Goal: Task Accomplishment & Management: Complete application form

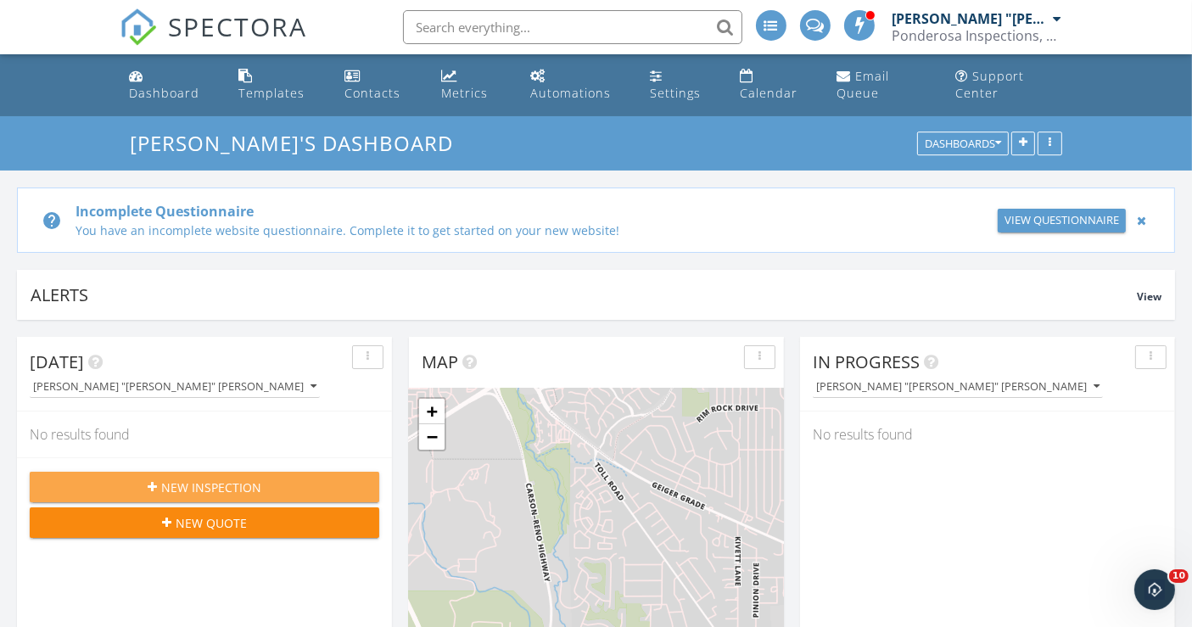
click at [200, 490] on span "New Inspection" at bounding box center [211, 488] width 100 height 18
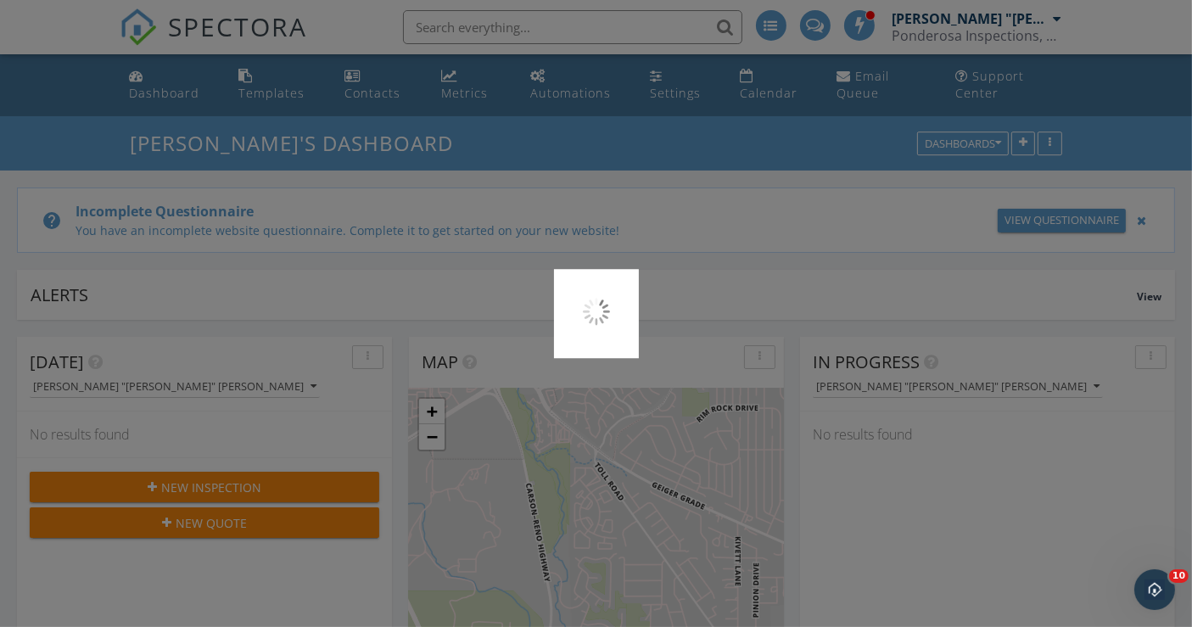
scroll to position [64, 0]
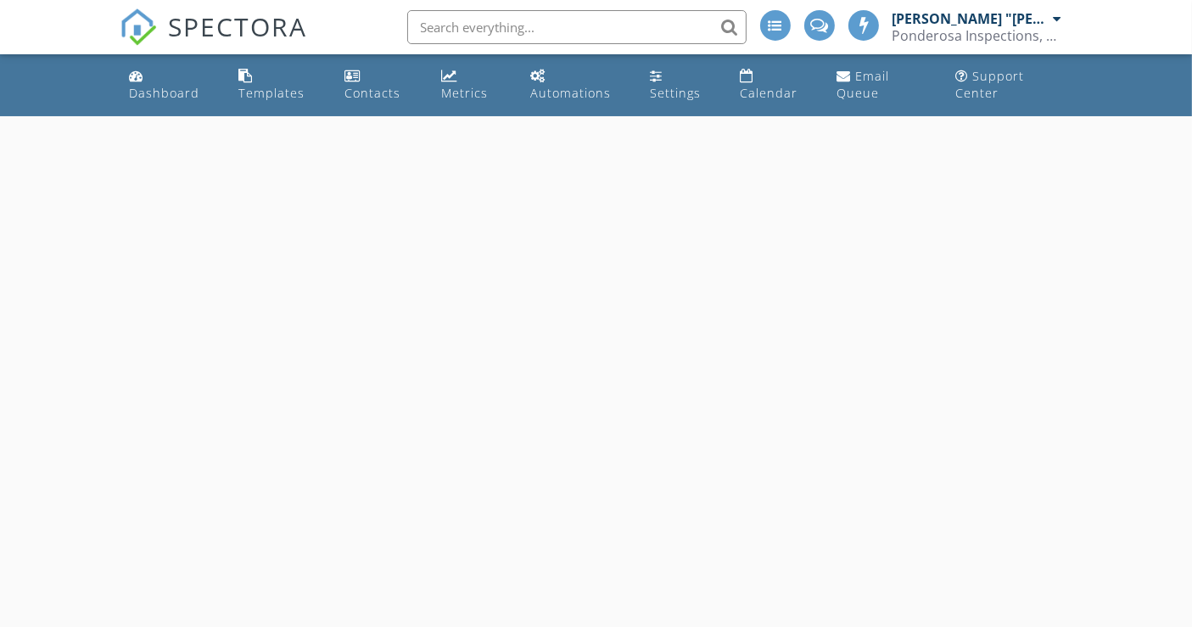
select select "8"
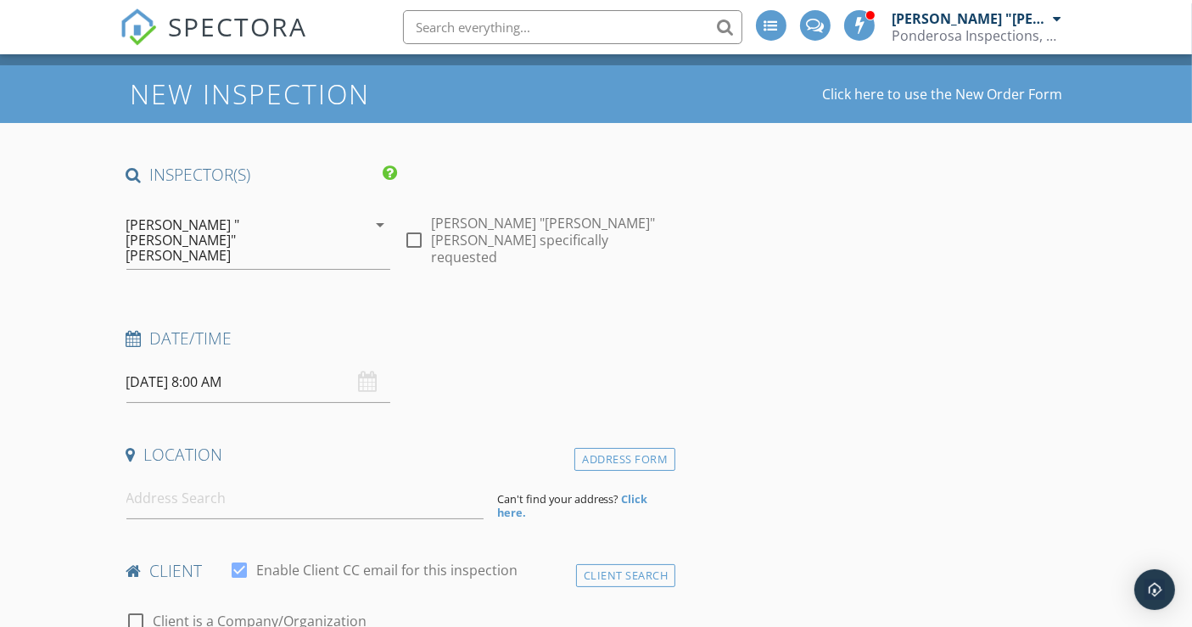
scroll to position [94, 0]
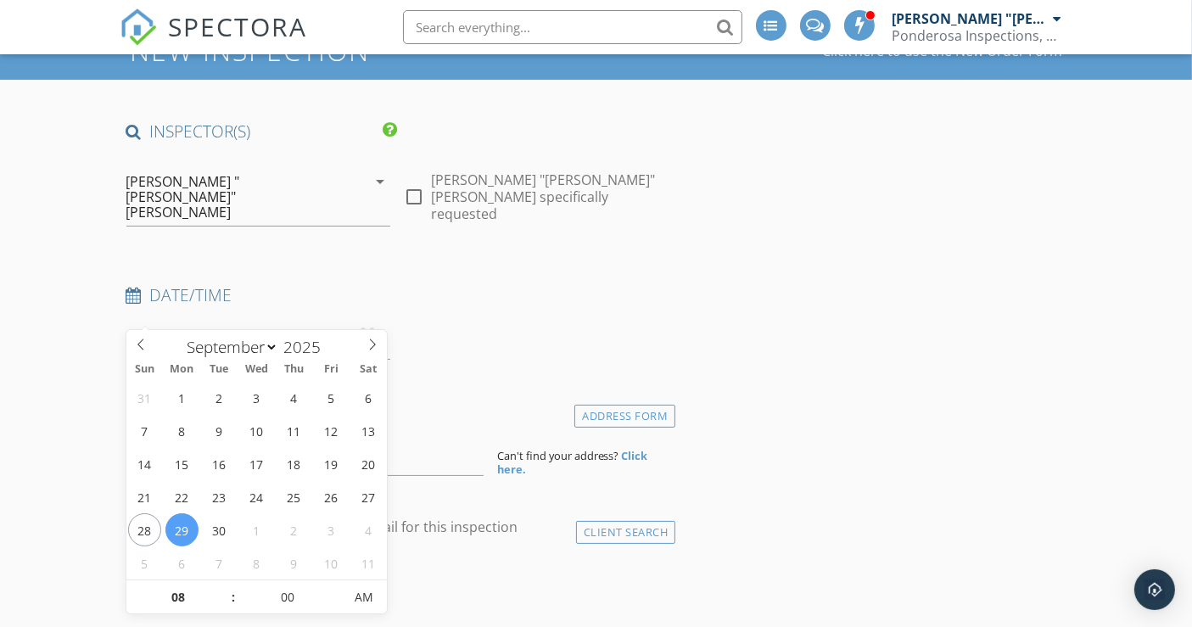
click at [161, 318] on input "09/29/2025 8:00 AM" at bounding box center [258, 339] width 265 height 42
type input "09/23/2025 8:00 AM"
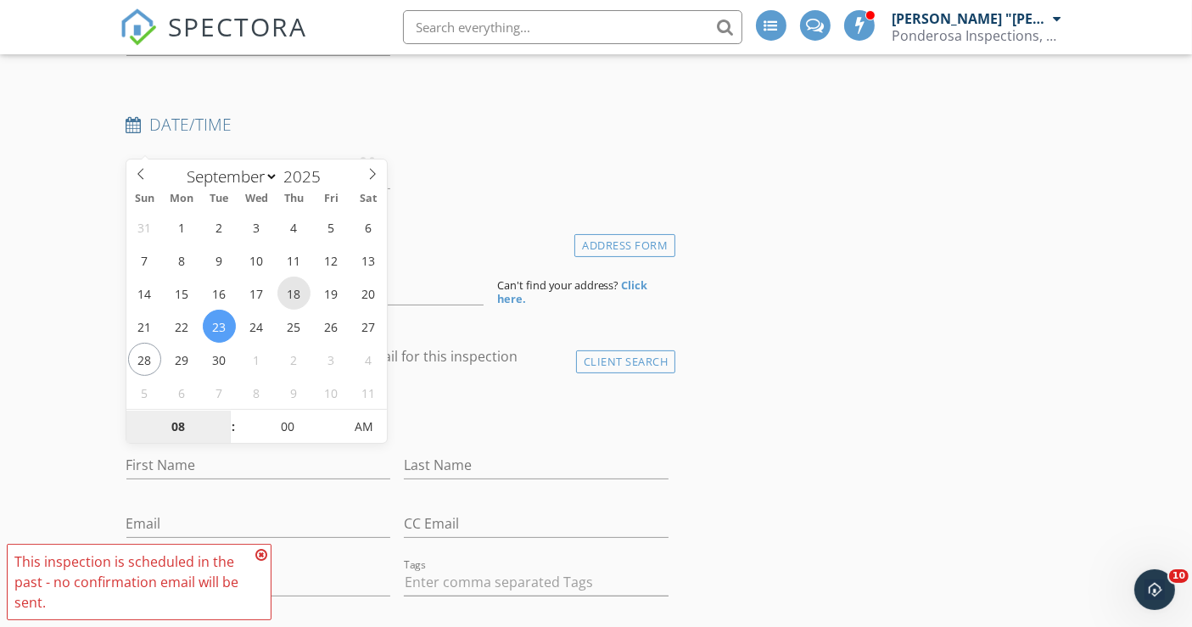
scroll to position [283, 0]
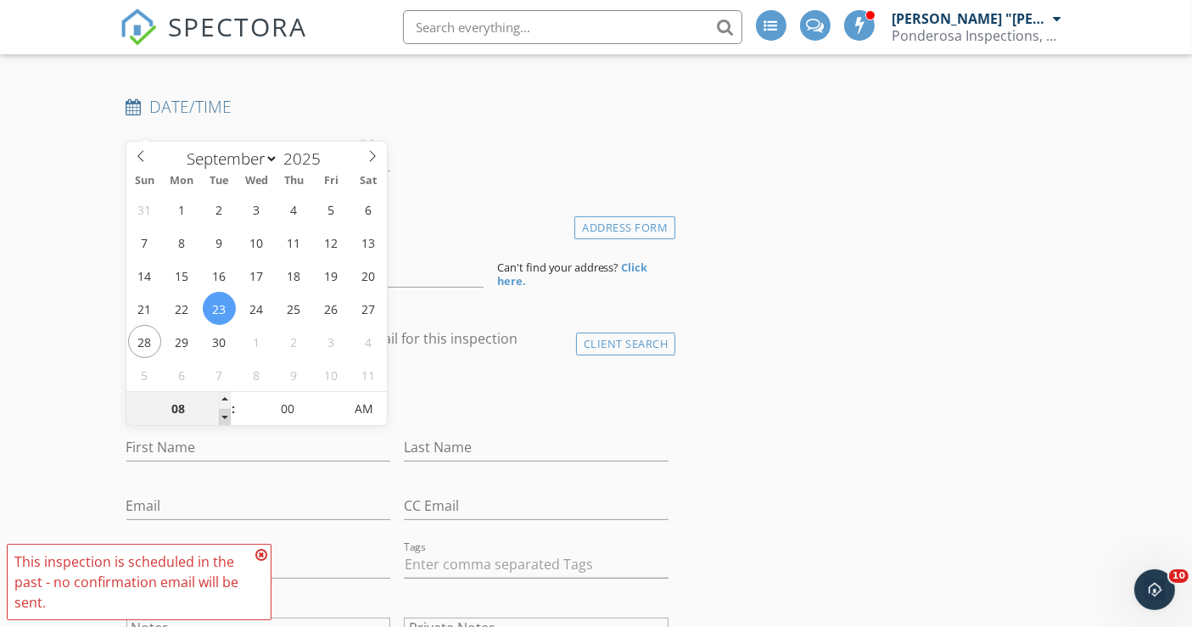
type input "07"
type input "[DATE] 7:00 AM"
click at [224, 415] on span at bounding box center [225, 417] width 12 height 17
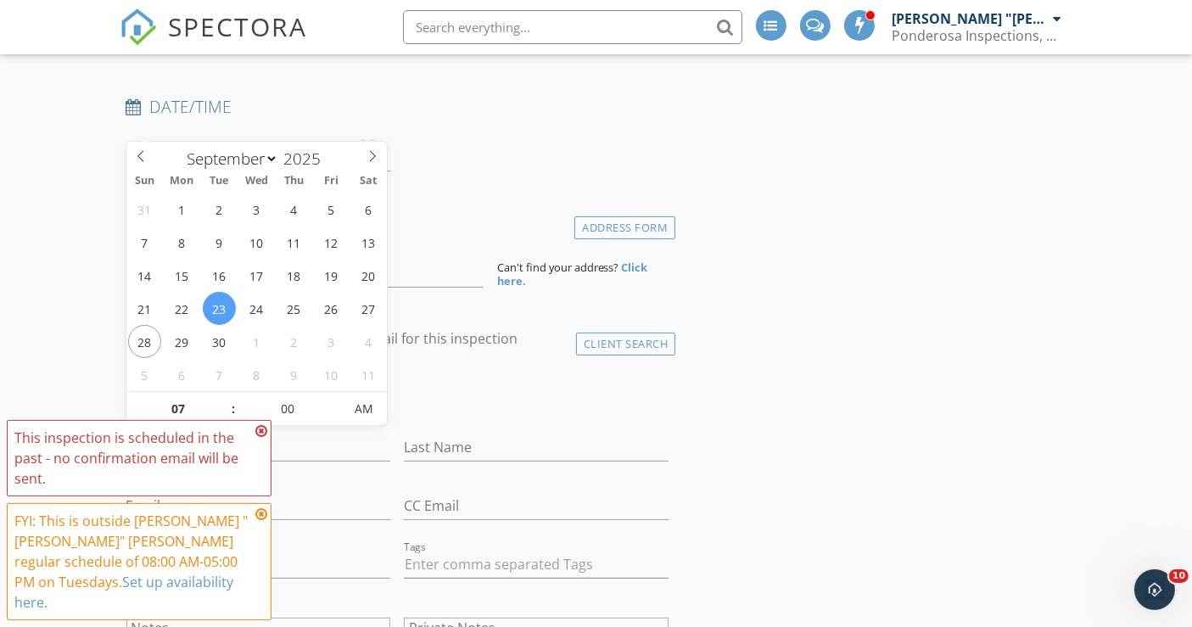
click at [260, 438] on icon at bounding box center [261, 431] width 12 height 14
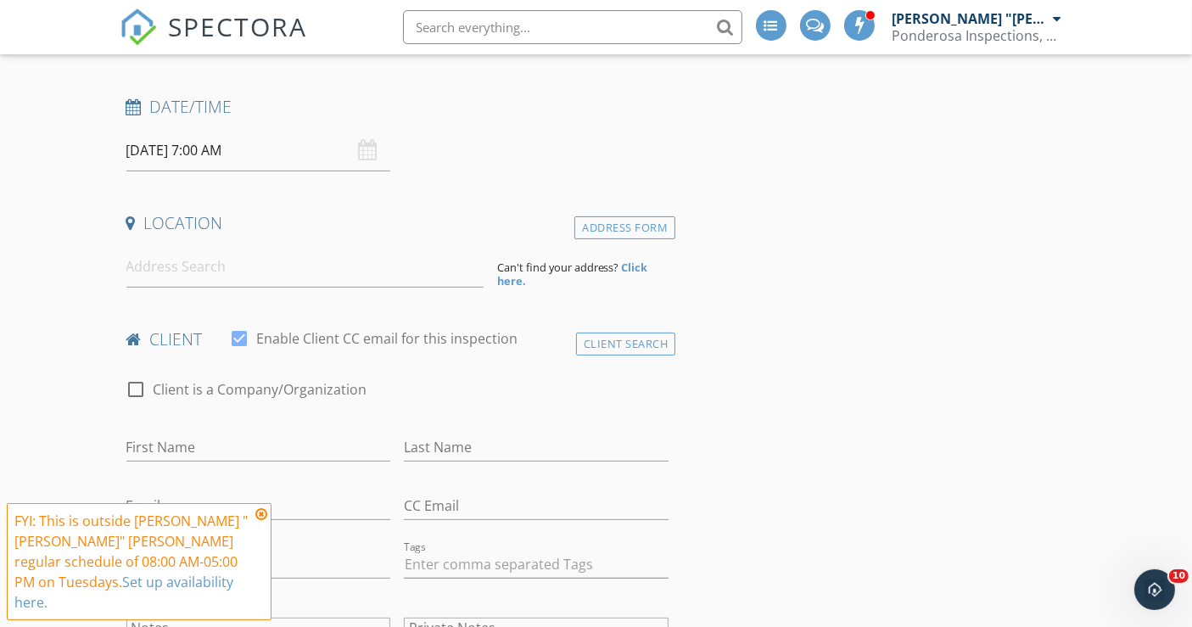
click at [259, 521] on icon at bounding box center [261, 514] width 12 height 14
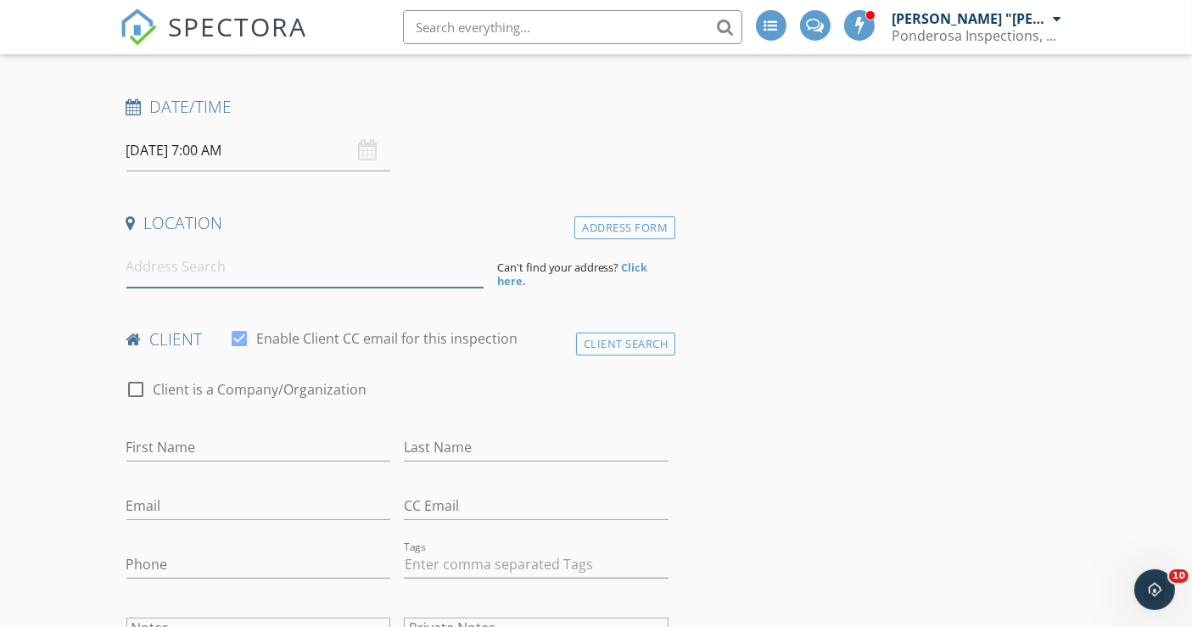
click at [205, 246] on input at bounding box center [304, 267] width 357 height 42
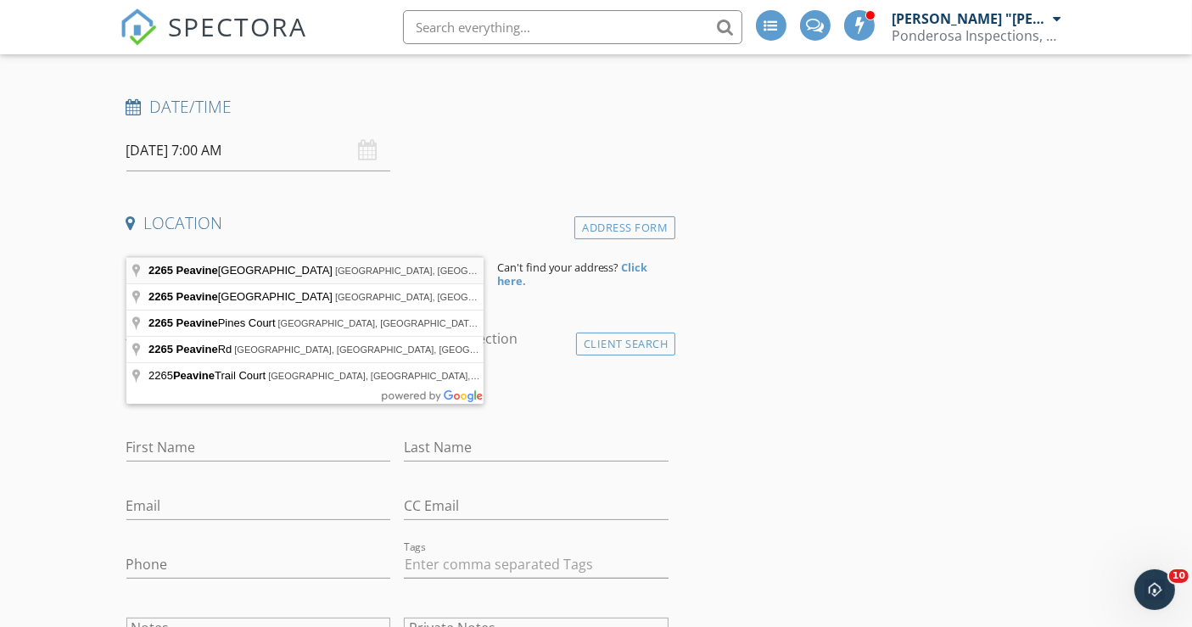
type input "2265 Peavine Valley Road, Reno, NV, USA"
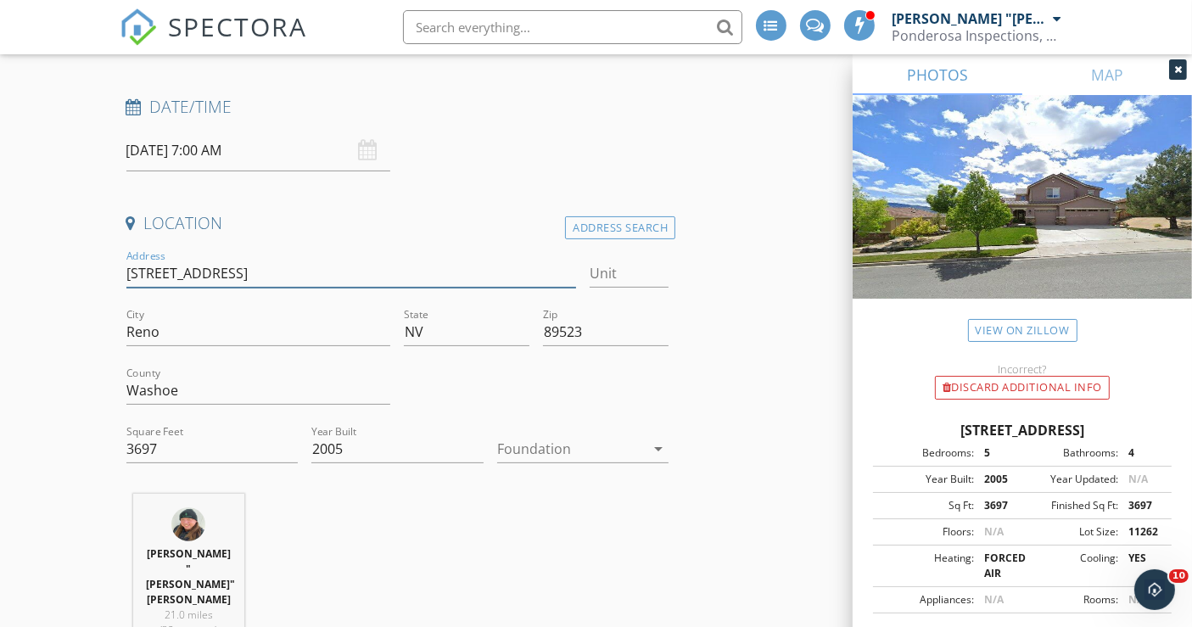
click at [261, 260] on input "2265 Peavine Valley Rd" at bounding box center [351, 274] width 450 height 28
type input "[STREET_ADDRESS]"
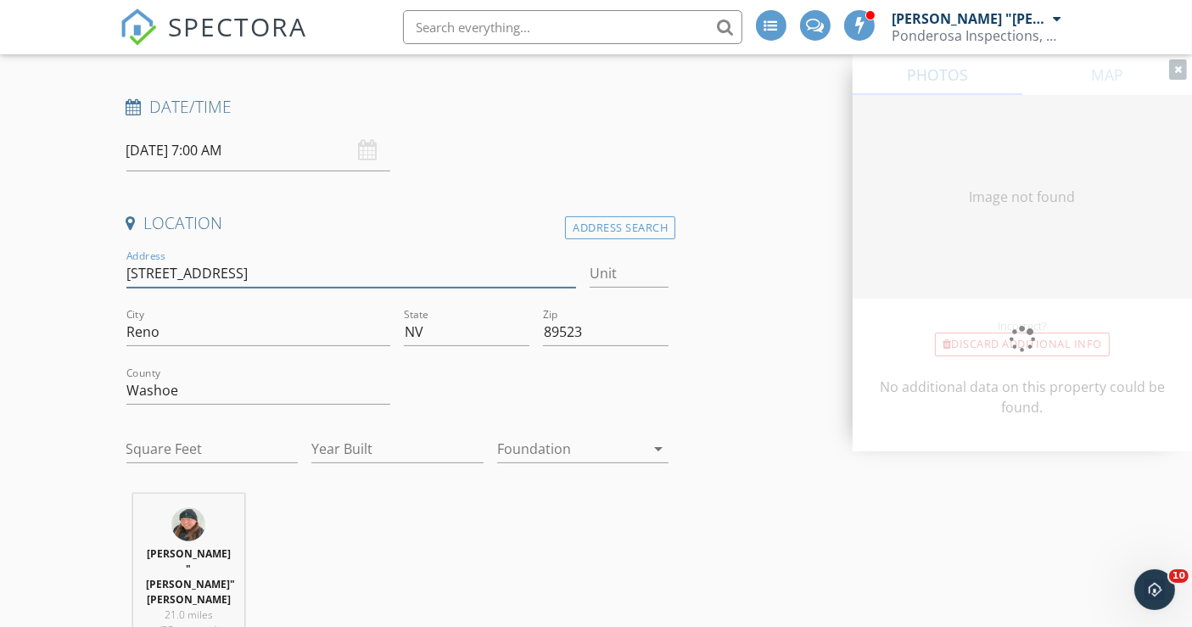
type input "3697"
type input "2005"
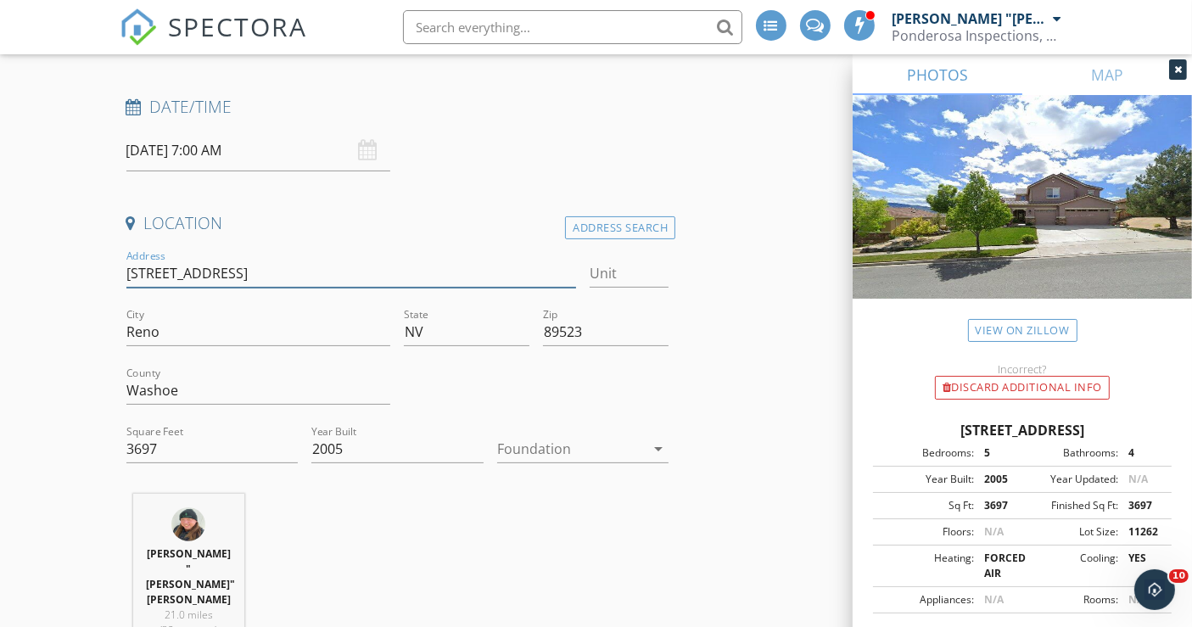
type input "[STREET_ADDRESS]"
click at [547, 435] on div at bounding box center [571, 448] width 148 height 27
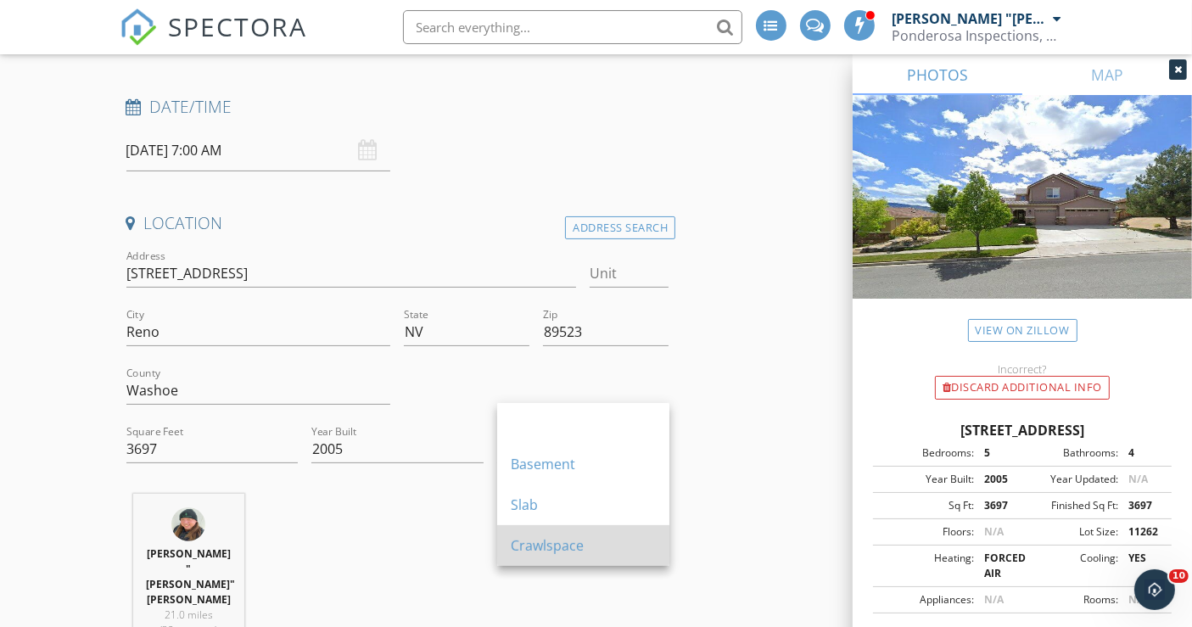
click at [543, 541] on div "Crawlspace" at bounding box center [583, 545] width 145 height 20
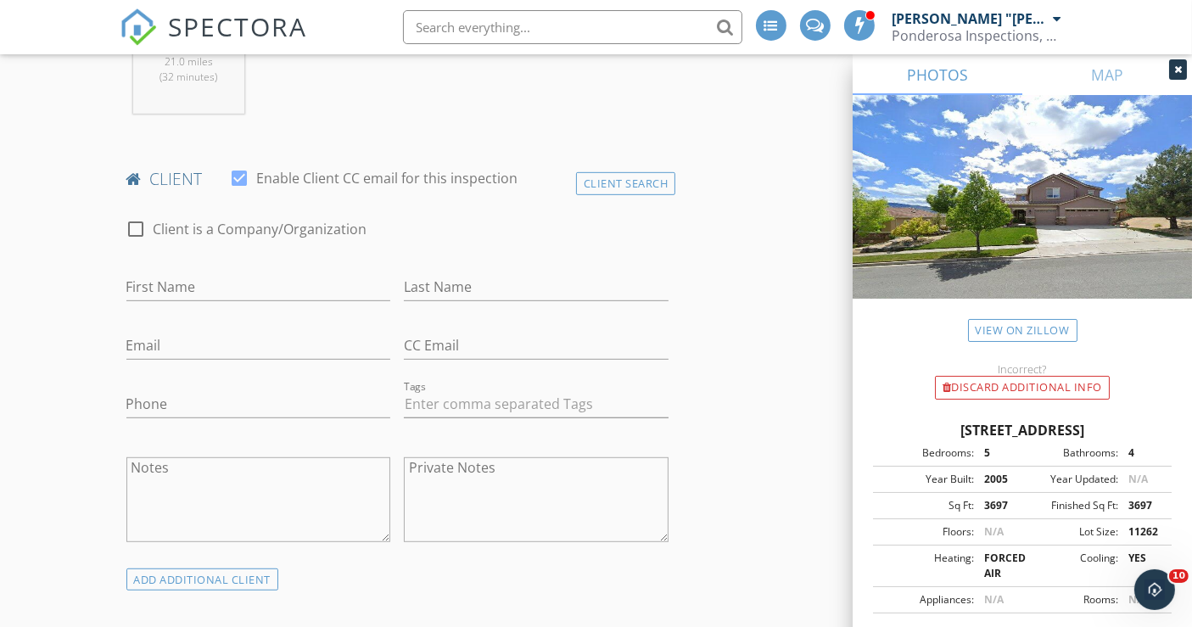
scroll to position [849, 0]
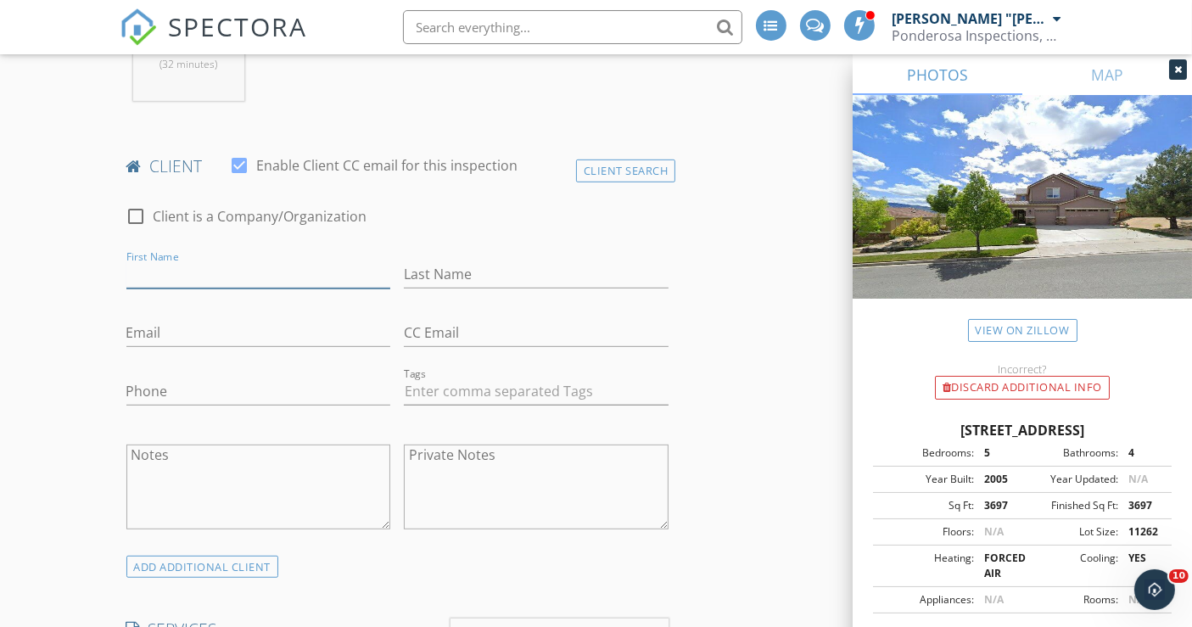
click at [191, 260] on input "First Name" at bounding box center [258, 274] width 265 height 28
paste input "[PERSON_NAME]"
drag, startPoint x: 172, startPoint y: 226, endPoint x: 240, endPoint y: 227, distance: 67.9
click at [240, 260] on input "[PERSON_NAME]" at bounding box center [258, 274] width 265 height 28
type input "[PERSON_NAME]"
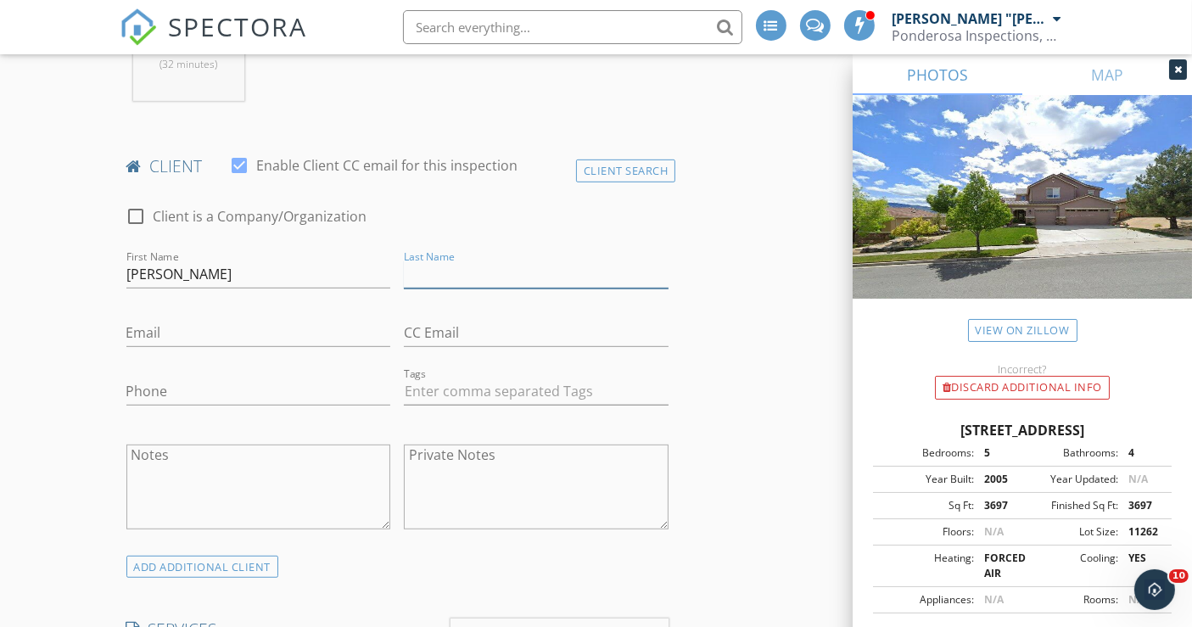
click at [470, 260] on input "Last Name" at bounding box center [536, 274] width 265 height 28
paste input "[PERSON_NAME]"
type input "[PERSON_NAME]"
click at [202, 309] on div "Email" at bounding box center [258, 336] width 265 height 55
click at [185, 319] on input "Email" at bounding box center [258, 333] width 265 height 28
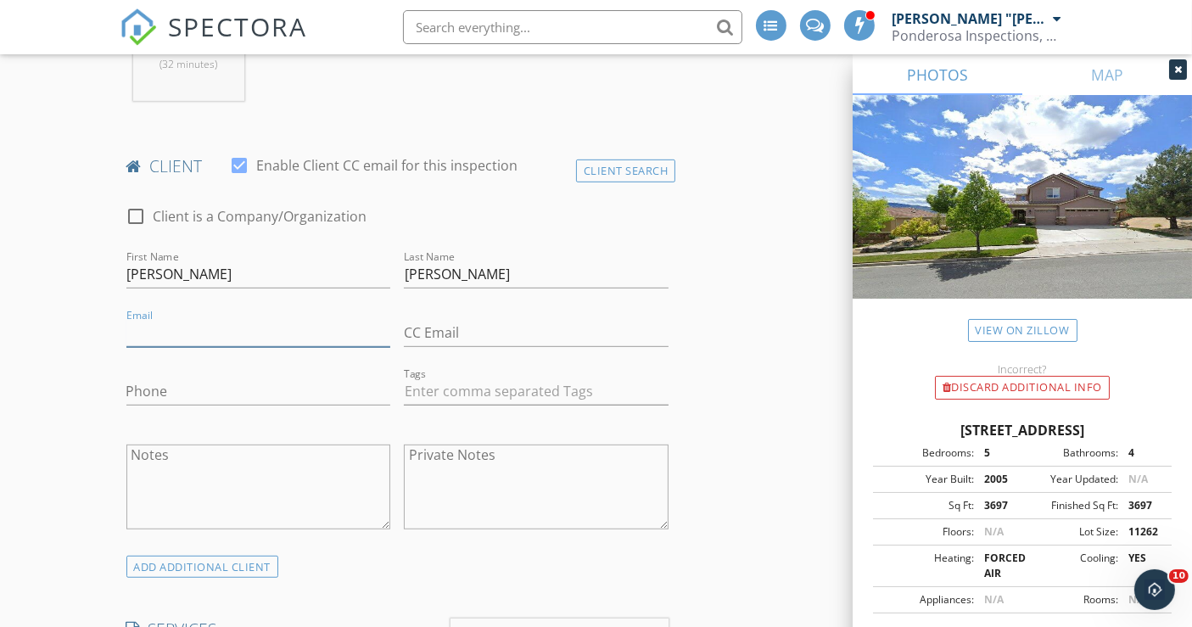
paste input "[PERSON_NAME][EMAIL_ADDRESS][PERSON_NAME][DOMAIN_NAME]"
type input "[PERSON_NAME][EMAIL_ADDRESS][PERSON_NAME][DOMAIN_NAME]"
click at [245, 378] on input "Phone" at bounding box center [258, 392] width 265 height 28
paste input "[PHONE_NUMBER]"
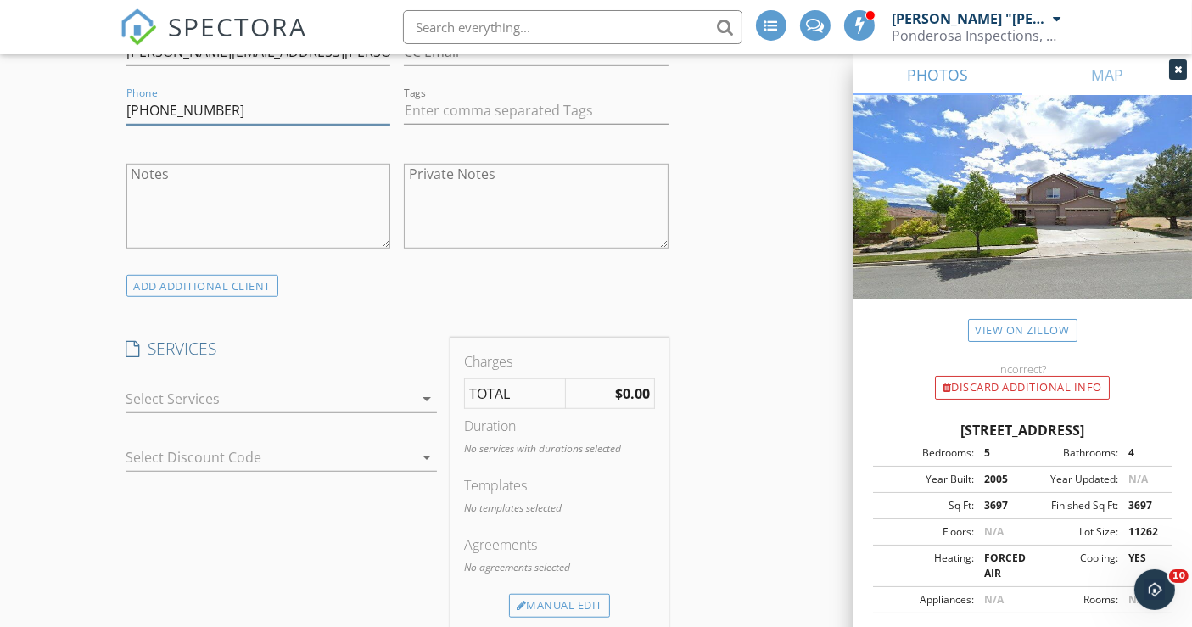
scroll to position [1131, 0]
type input "[PHONE_NUMBER]"
click at [205, 384] on div at bounding box center [269, 397] width 287 height 27
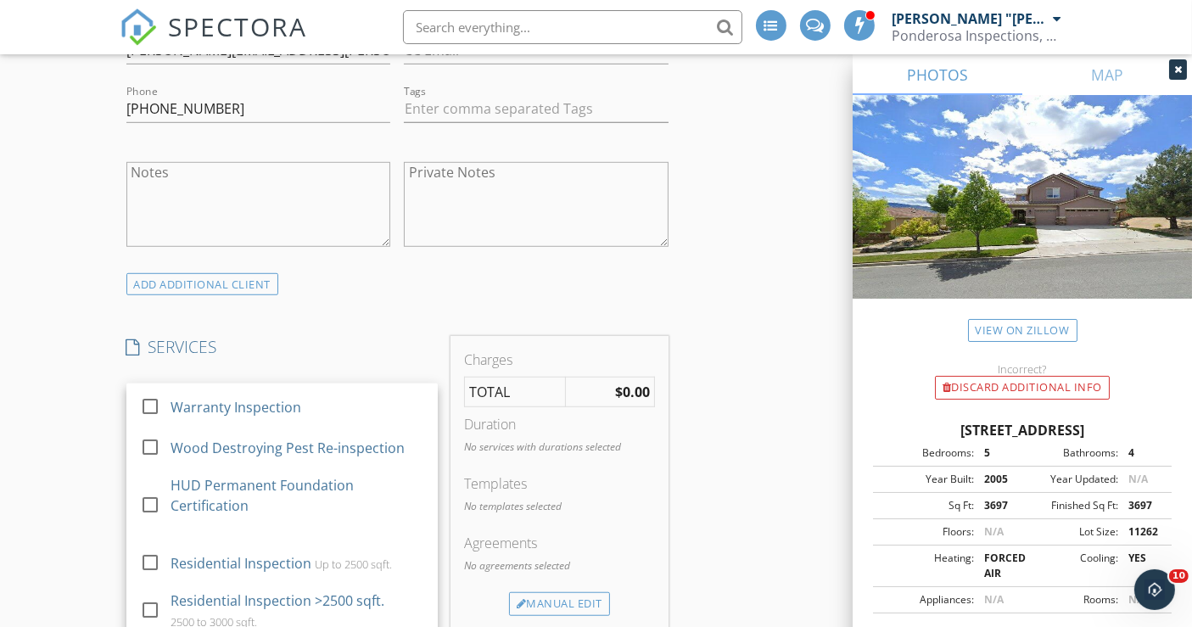
scroll to position [440, 0]
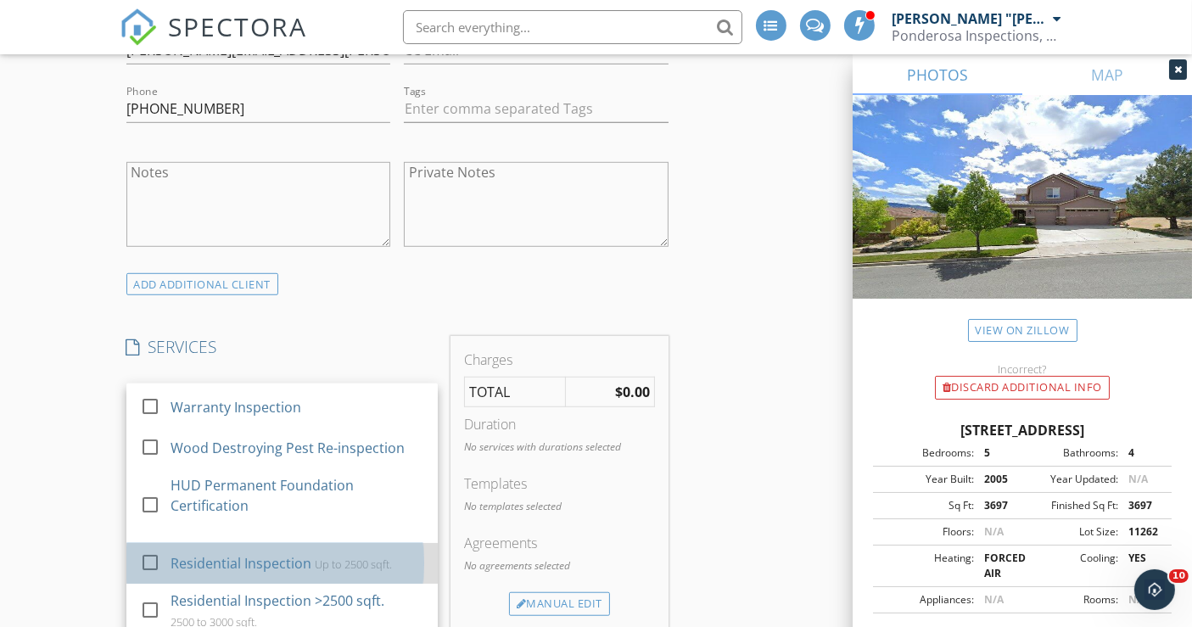
click at [271, 553] on div "Residential Inspection" at bounding box center [240, 563] width 141 height 20
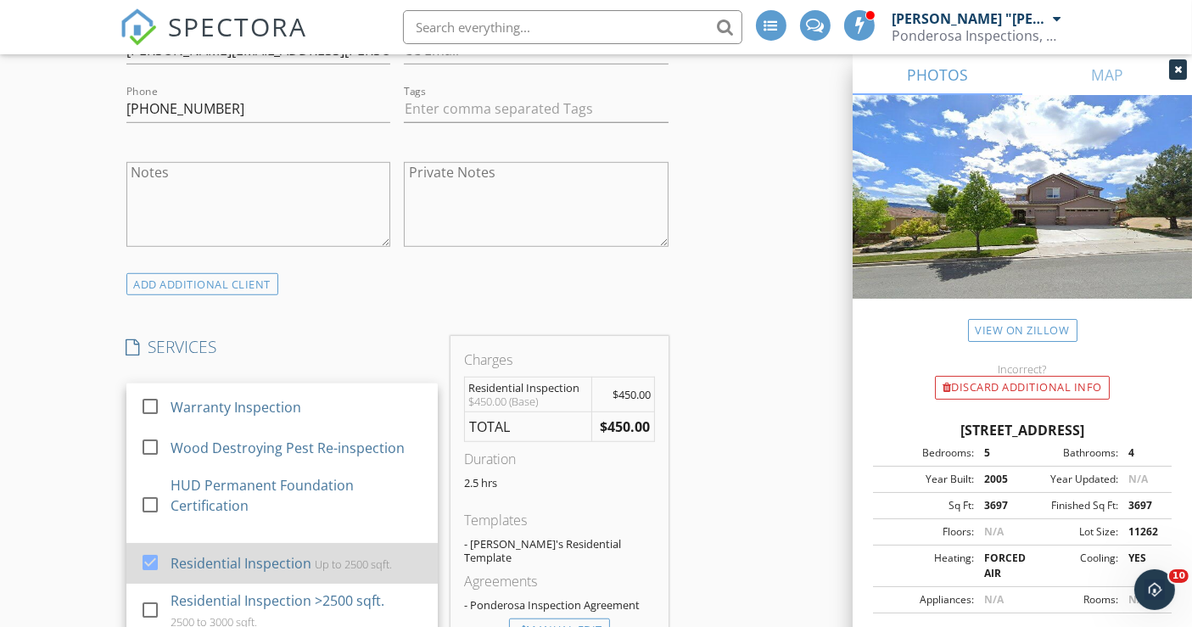
scroll to position [1225, 0]
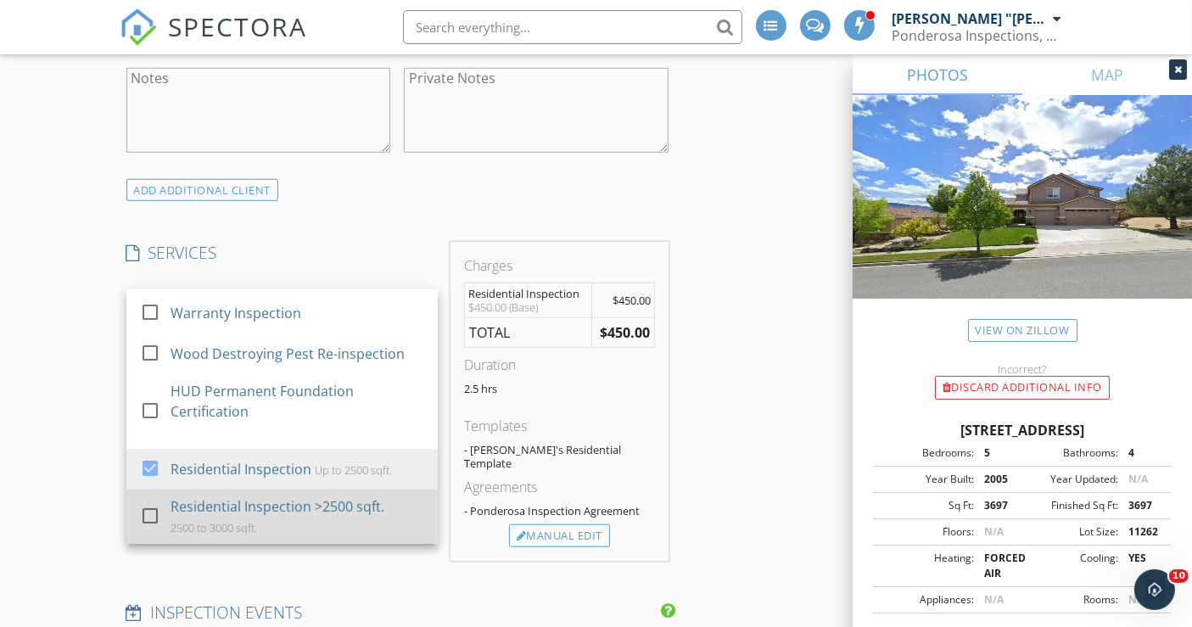
click at [261, 490] on div "Residential Inspection >2500 sqft. 2500 to 3000 sqft." at bounding box center [297, 517] width 254 height 54
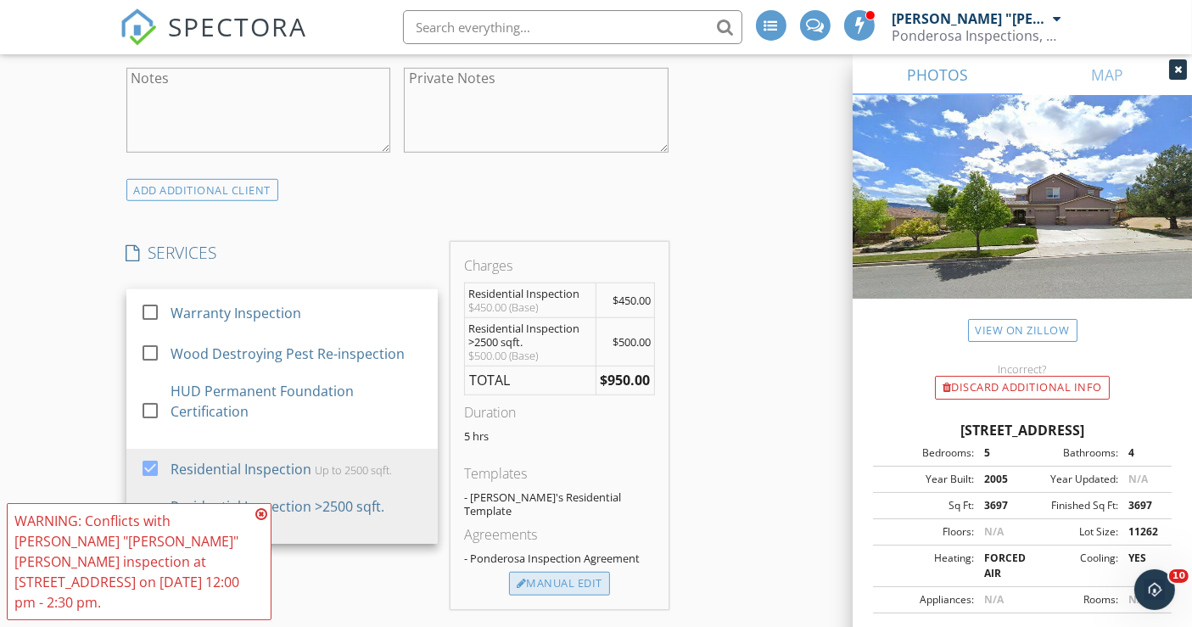
click at [572, 572] on div "Manual Edit" at bounding box center [559, 584] width 101 height 24
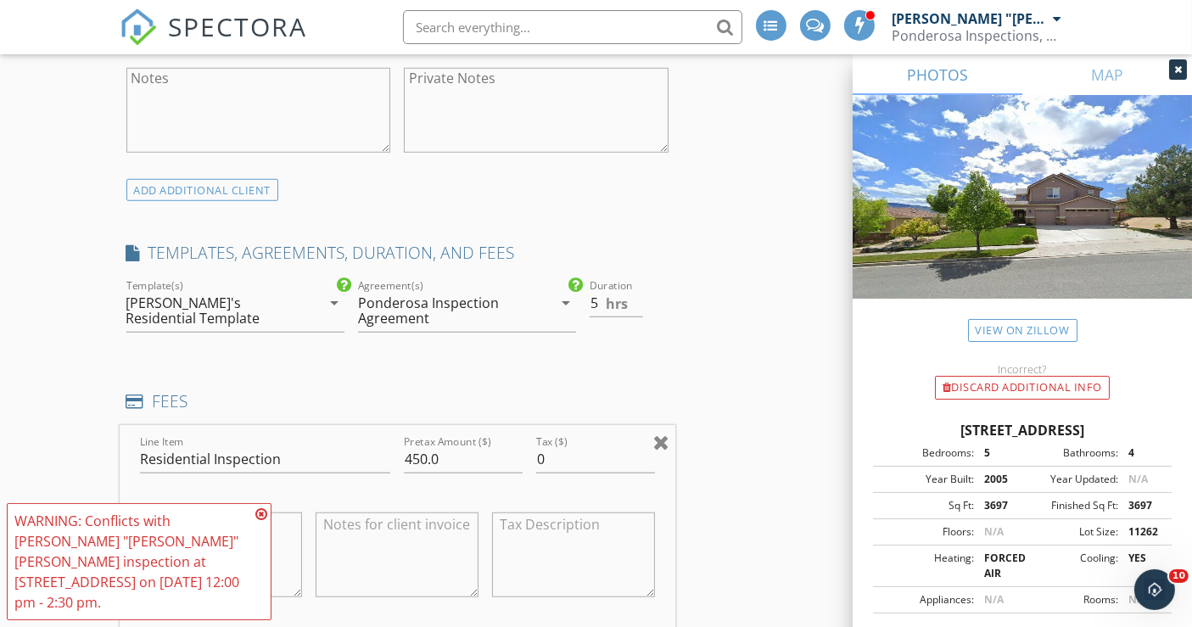
click at [658, 432] on div at bounding box center [661, 442] width 16 height 20
type input "Residential Inspection >2500 sqft."
type input "500.0"
type textarea "$500.00 (Base)"
click at [661, 432] on div at bounding box center [661, 442] width 16 height 20
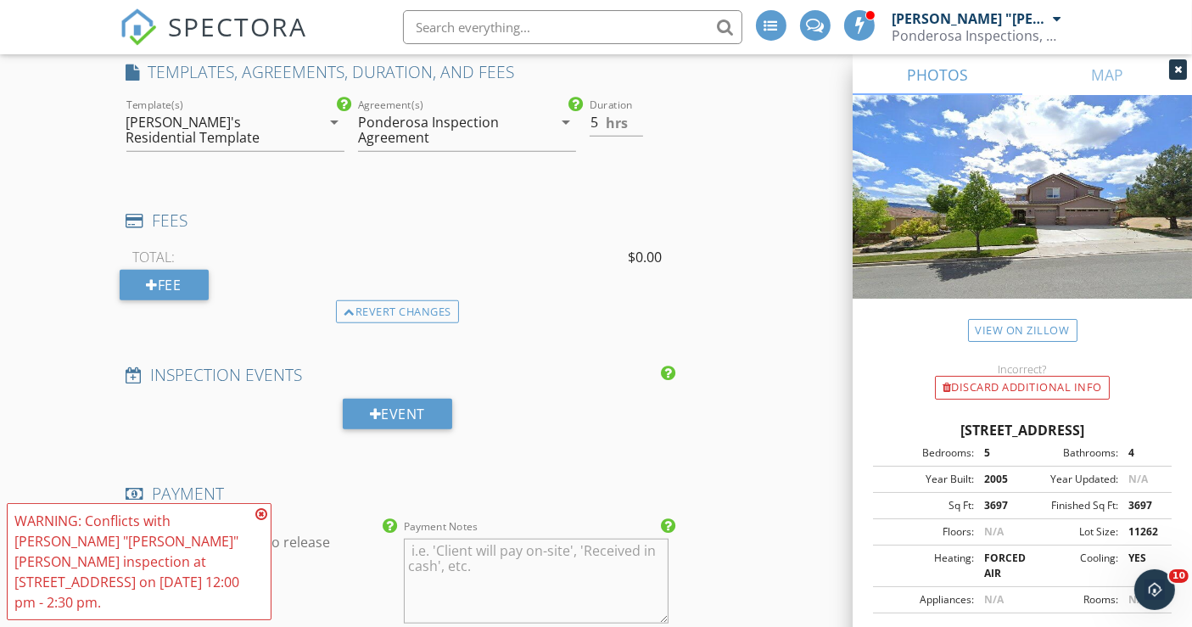
scroll to position [1414, 0]
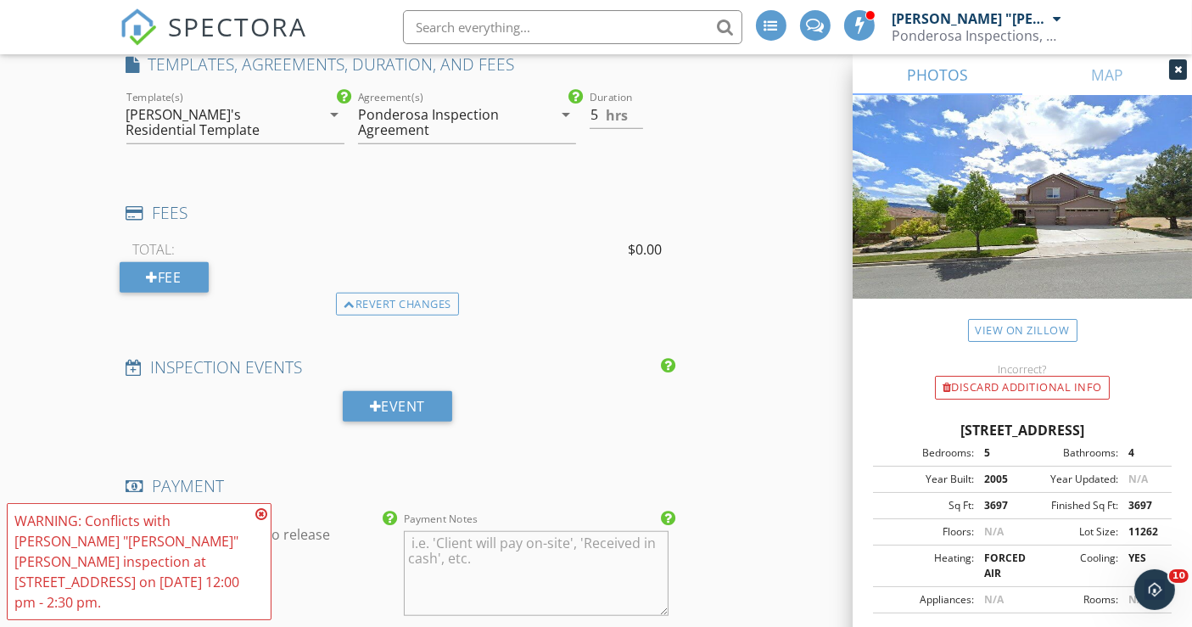
click at [259, 521] on icon at bounding box center [261, 514] width 12 height 14
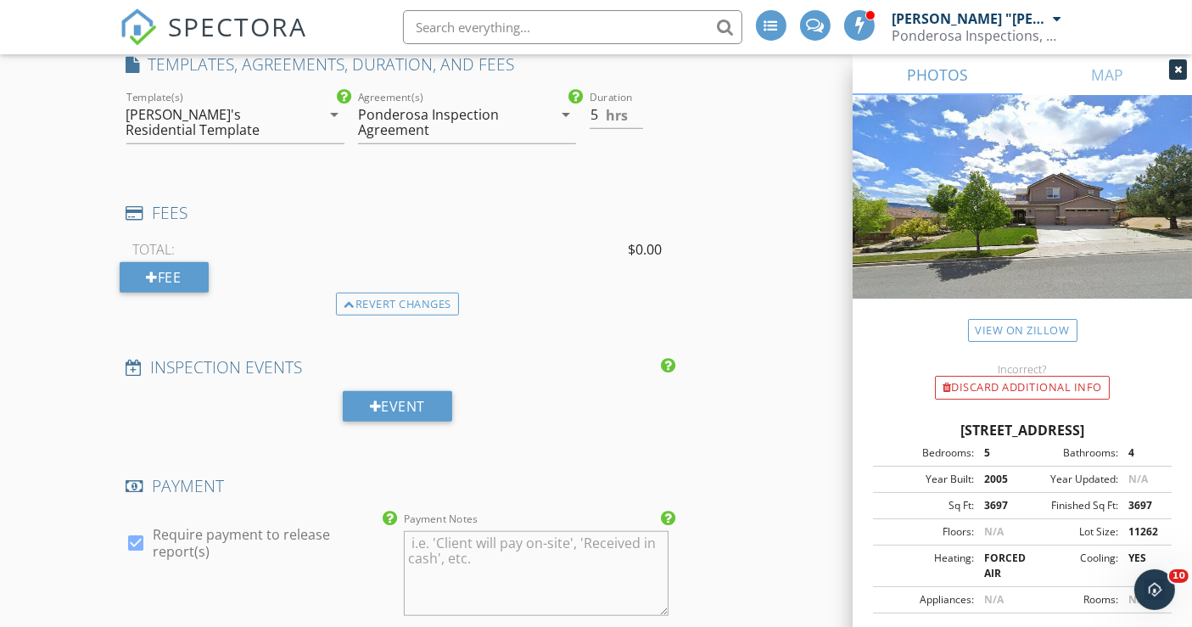
click at [137, 529] on div at bounding box center [136, 543] width 29 height 29
checkbox input "false"
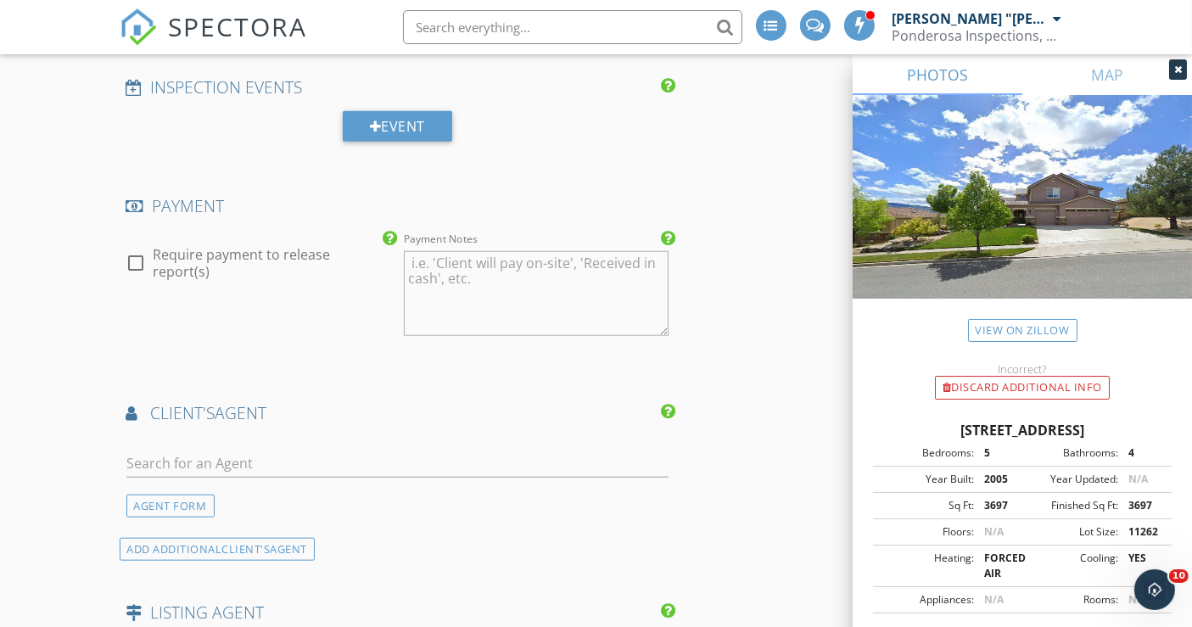
scroll to position [1697, 0]
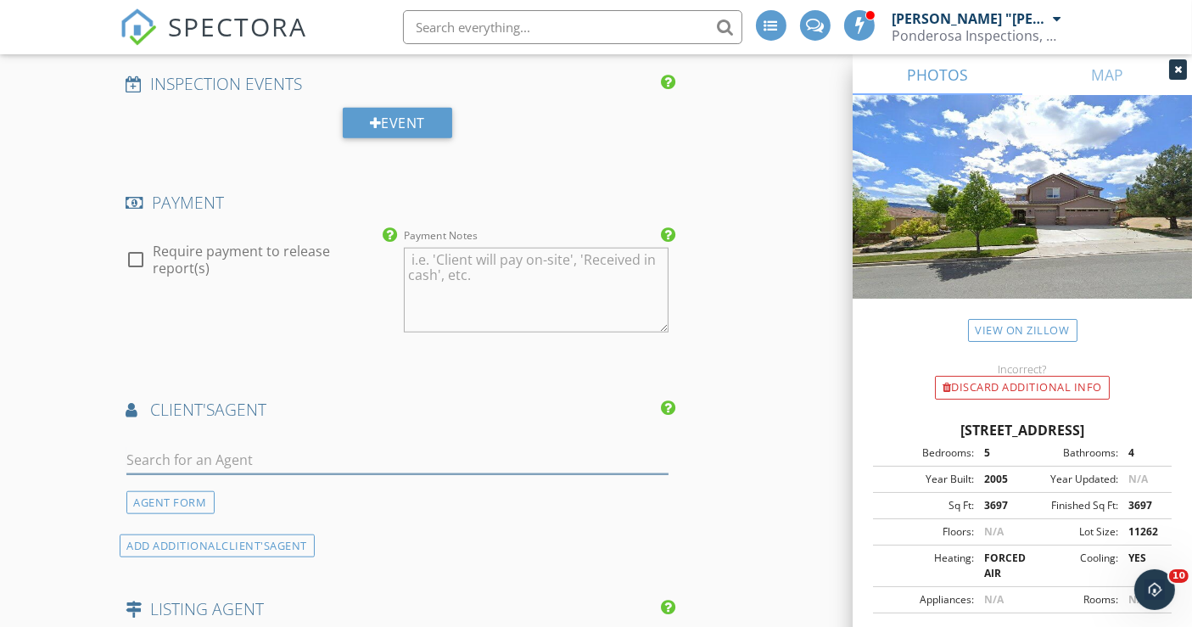
click at [261, 446] on input "text" at bounding box center [397, 460] width 543 height 28
type input "Hila"
click at [322, 399] on div "client's AGENT" at bounding box center [398, 416] width 557 height 34
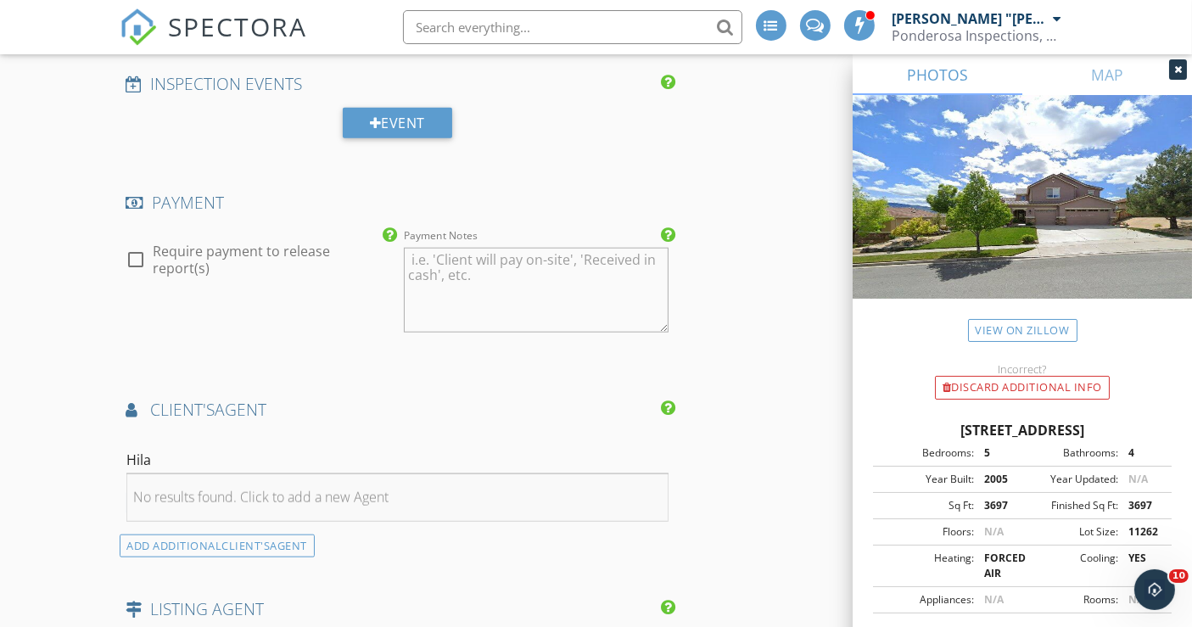
click at [322, 487] on div "No results found. Click to add a new Agent" at bounding box center [261, 497] width 255 height 20
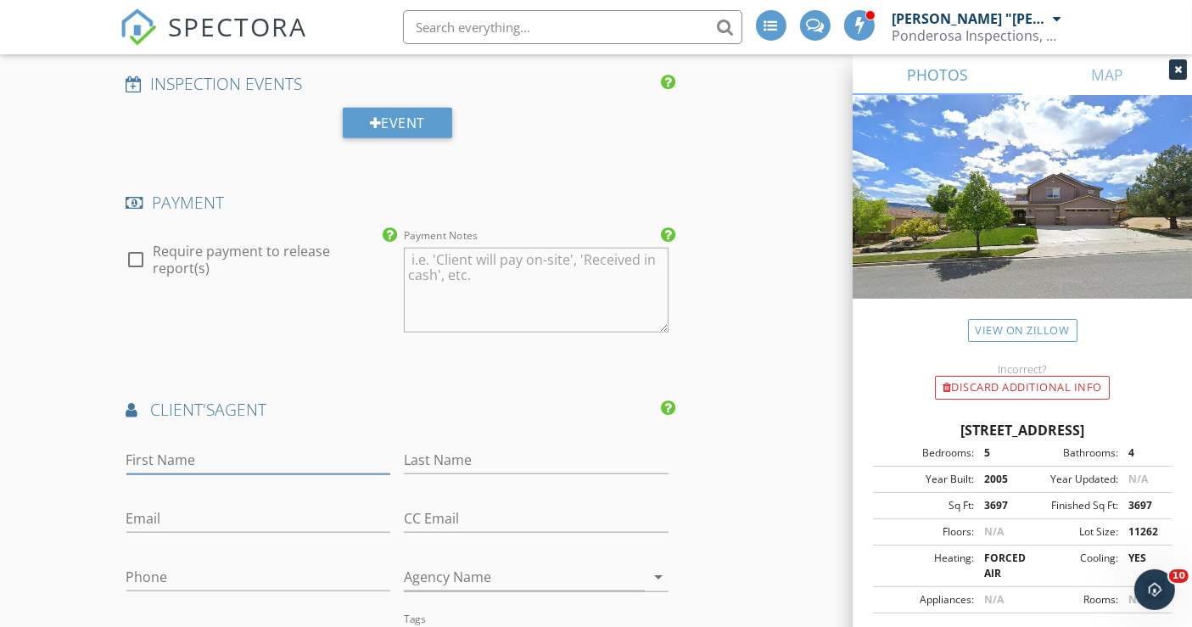
click at [219, 446] on input "First Name" at bounding box center [258, 460] width 265 height 28
type input "Hila"
click at [451, 446] on input "Last Name" at bounding box center [536, 460] width 265 height 28
type input "Talgan"
click at [429, 563] on input "Agency Name" at bounding box center [524, 577] width 241 height 28
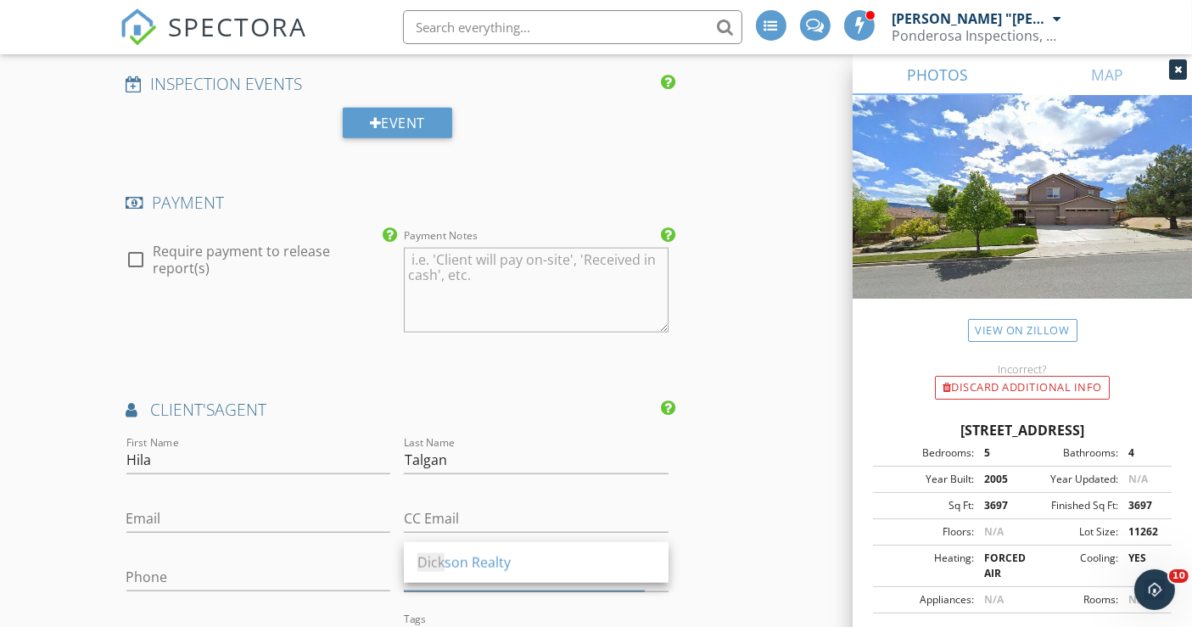
click at [443, 569] on span "Dick" at bounding box center [430, 562] width 27 height 19
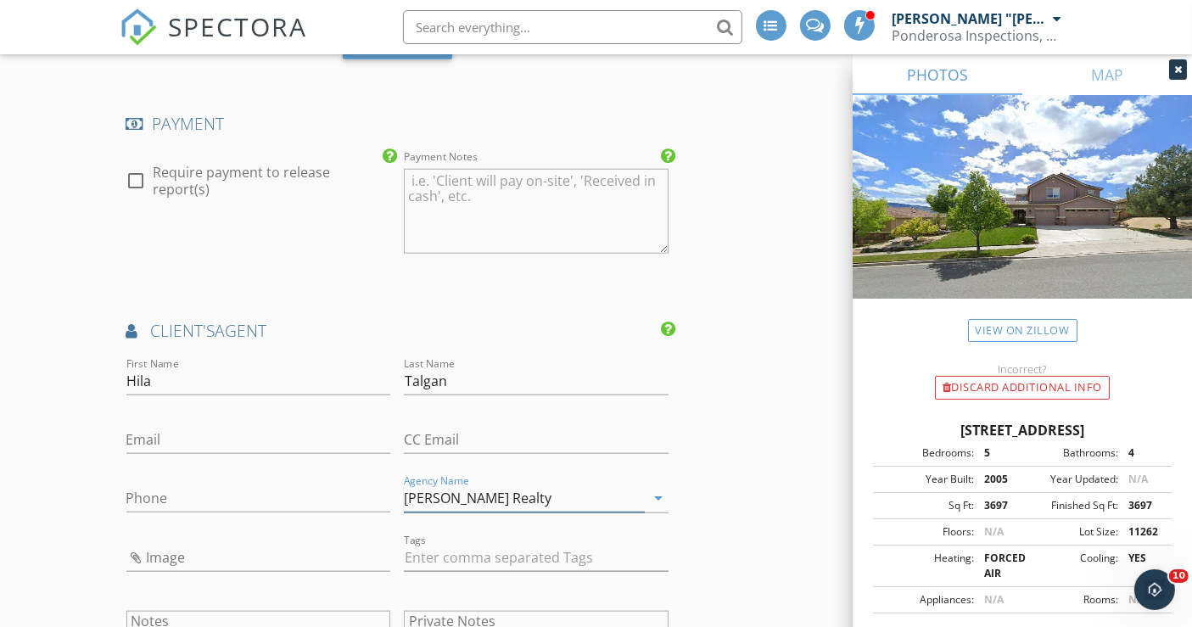
scroll to position [1885, 0]
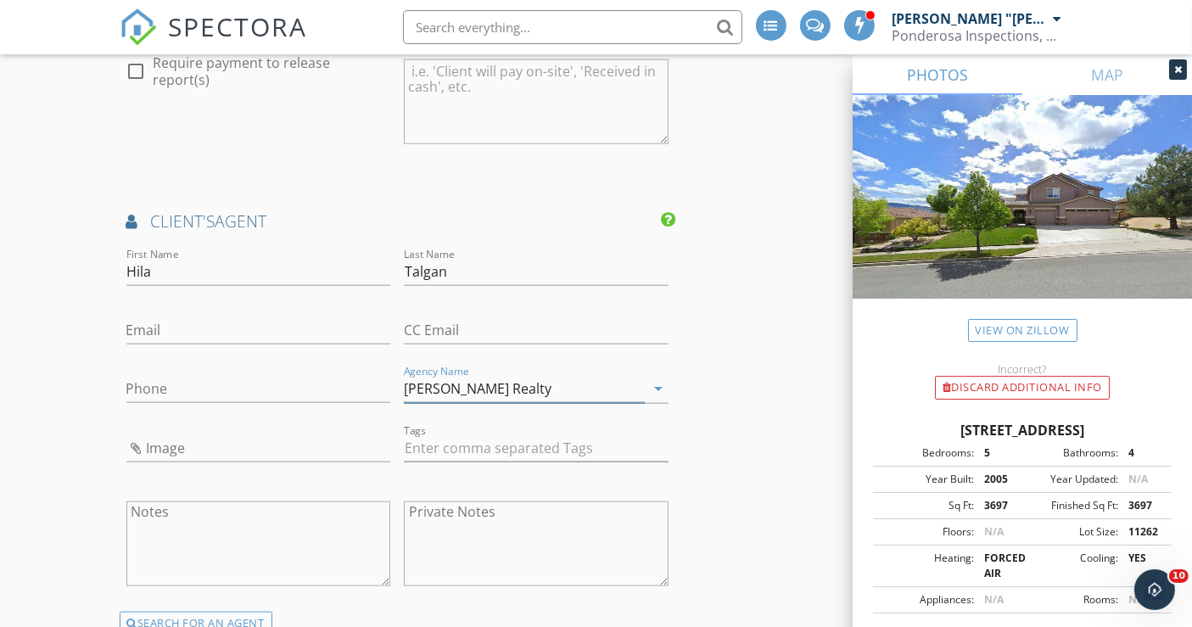
type input "Dickson Realty"
click at [178, 375] on input "Phone" at bounding box center [258, 389] width 265 height 28
paste input "[PHONE_NUMBER]"
type input "[PHONE_NUMBER]"
click at [658, 378] on icon "arrow_drop_down" at bounding box center [658, 388] width 20 height 20
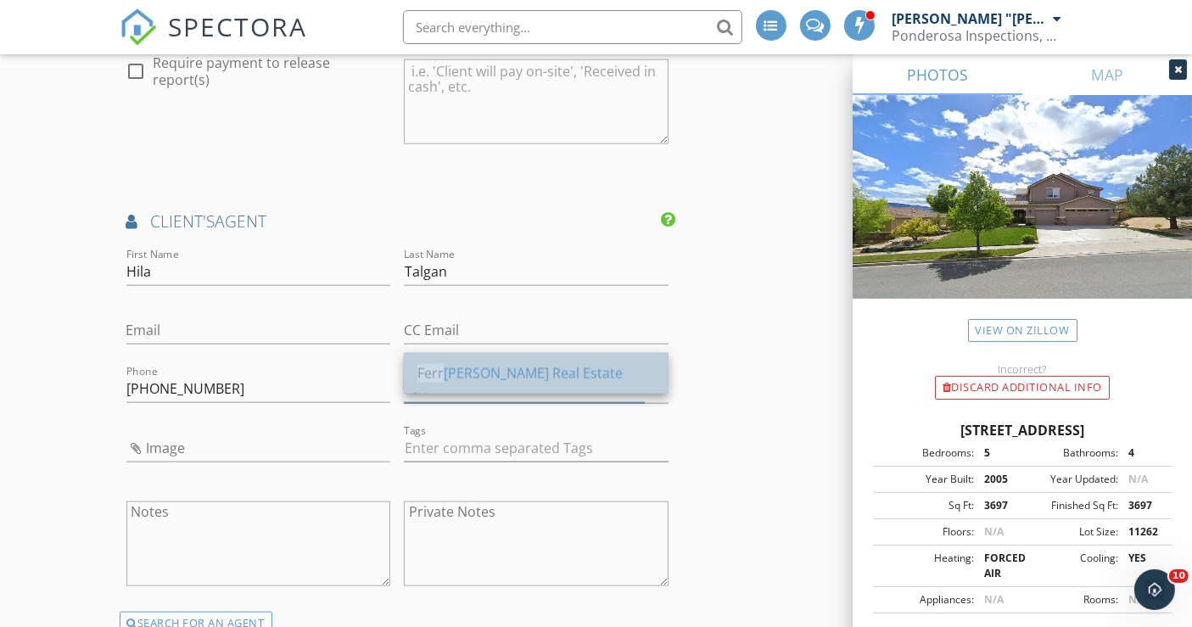
click at [564, 370] on div "Ferr ari-Lund Real Estate" at bounding box center [536, 373] width 238 height 20
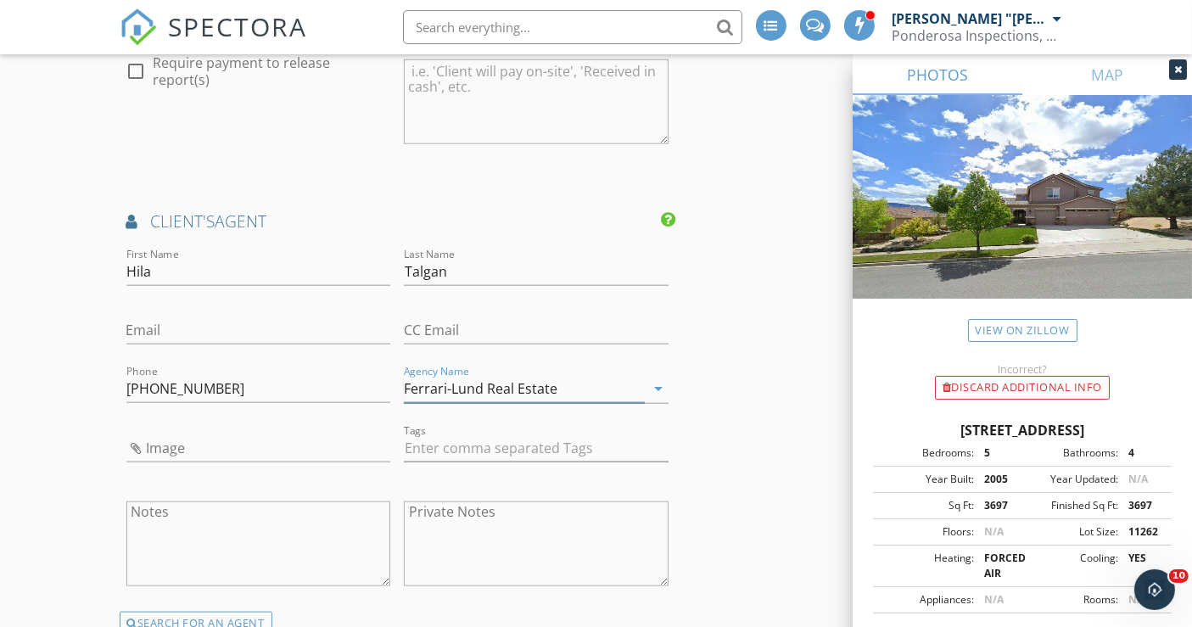
type input "Ferrari-Lund Real Estate"
click at [175, 434] on input "Image" at bounding box center [258, 448] width 265 height 28
type input "Screenshot 2025-09-28 213856.png"
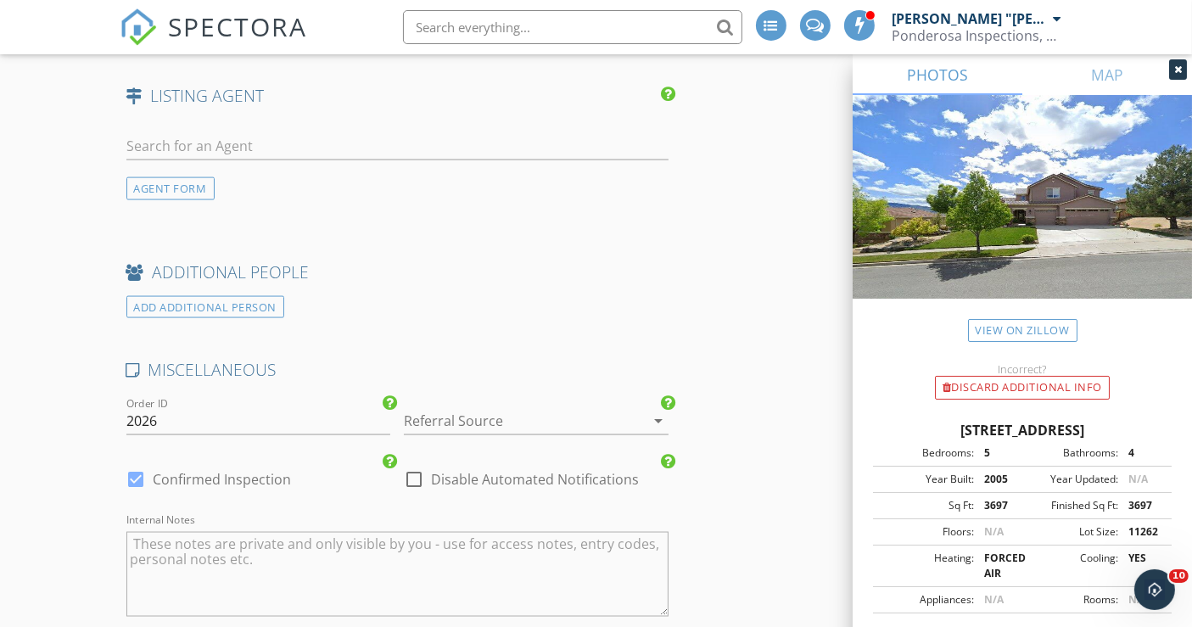
scroll to position [2546, 0]
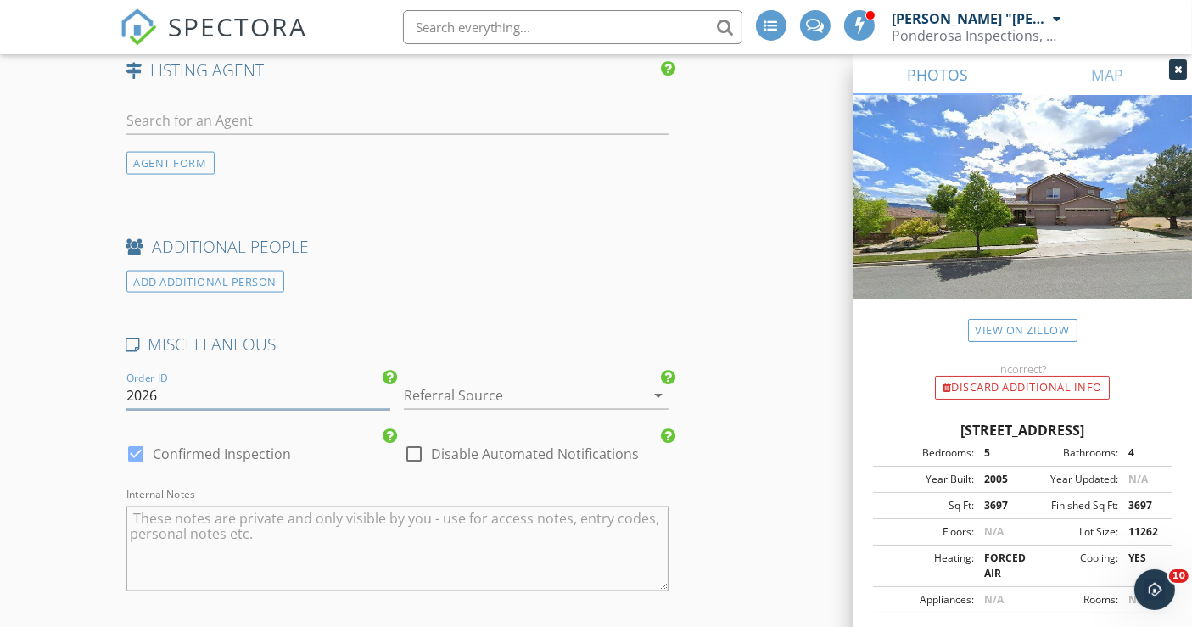
drag, startPoint x: 173, startPoint y: 343, endPoint x: 96, endPoint y: 346, distance: 77.3
type input "2025-09-23-001"
click at [444, 382] on div at bounding box center [512, 395] width 217 height 27
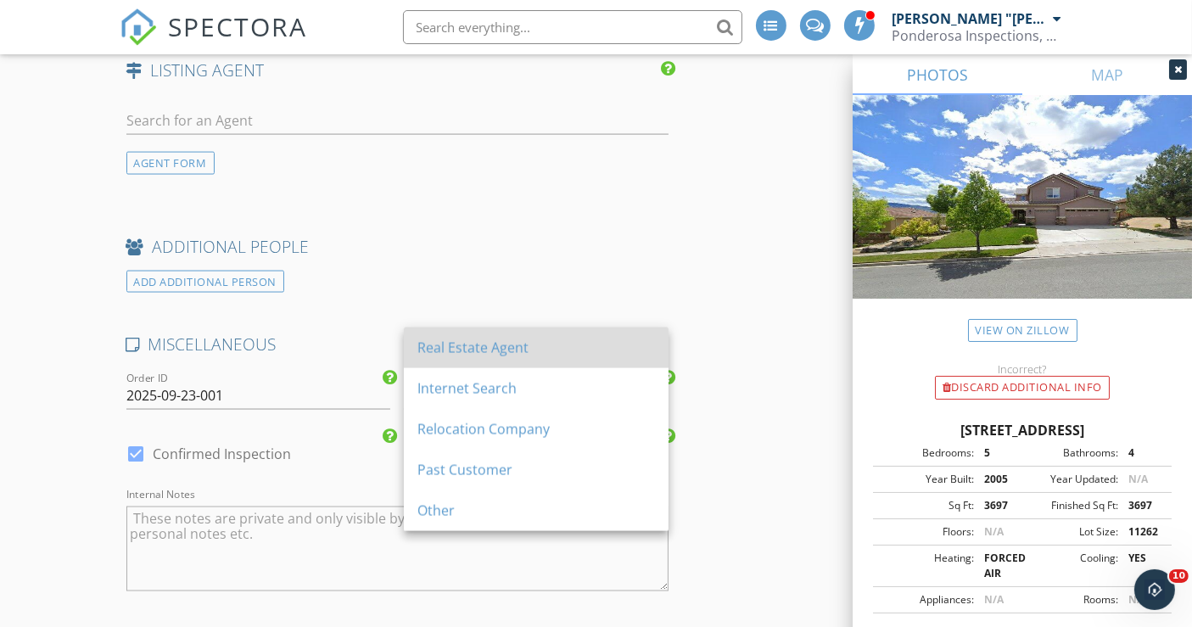
click at [453, 336] on div "Real Estate Agent" at bounding box center [536, 348] width 238 height 41
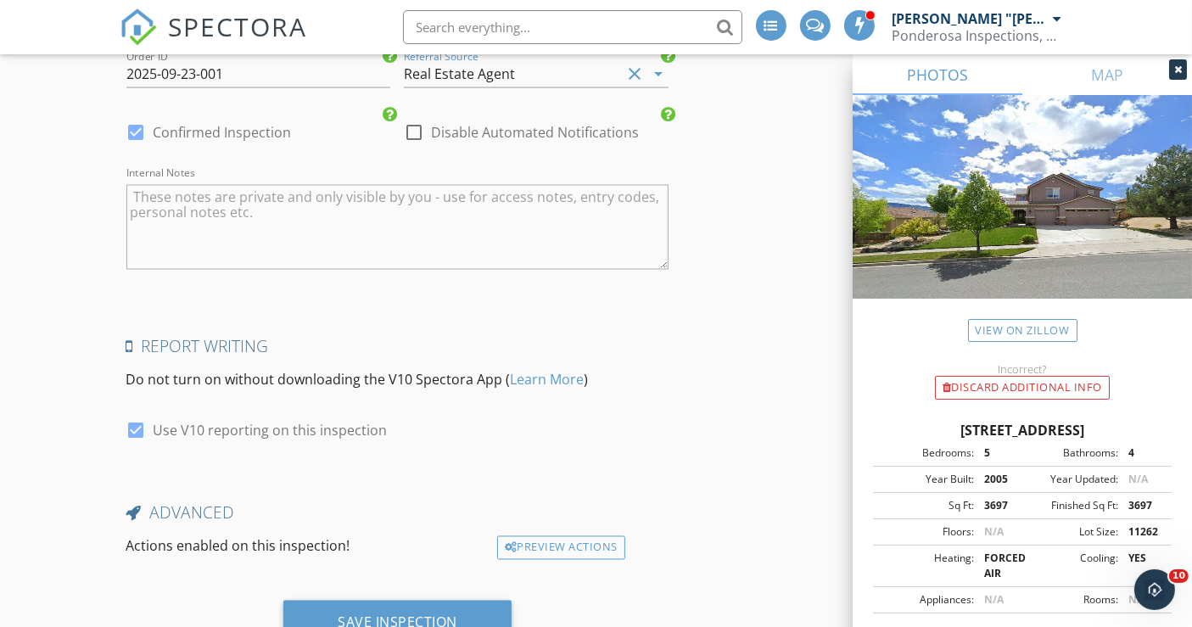
scroll to position [2885, 0]
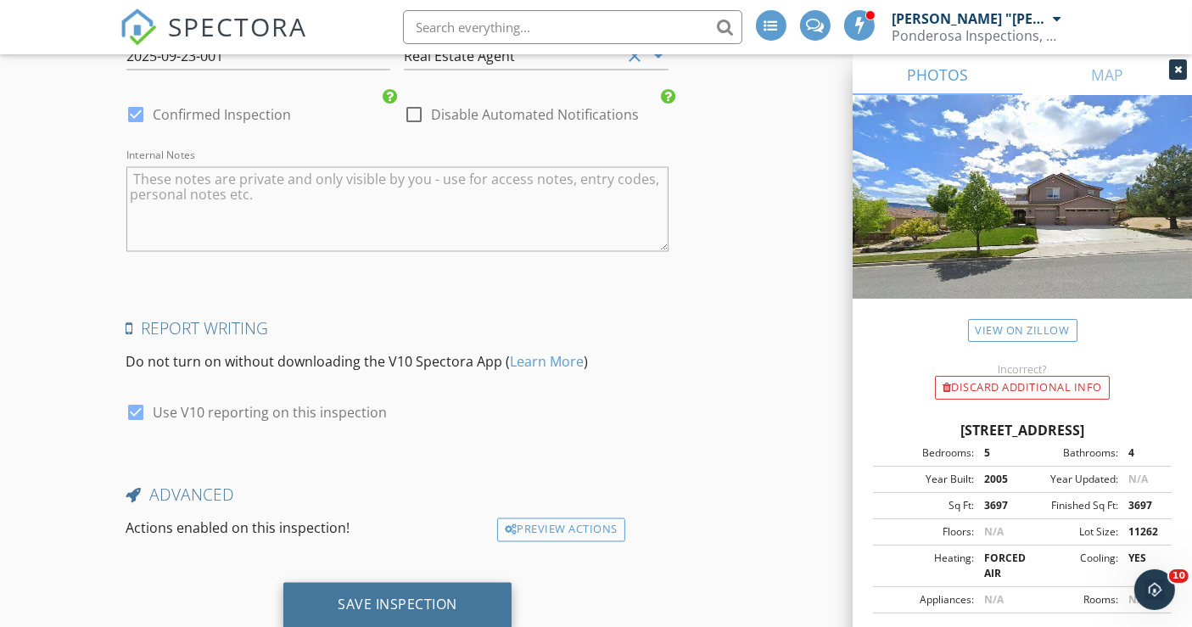
click at [392, 597] on div "Save Inspection" at bounding box center [398, 605] width 120 height 17
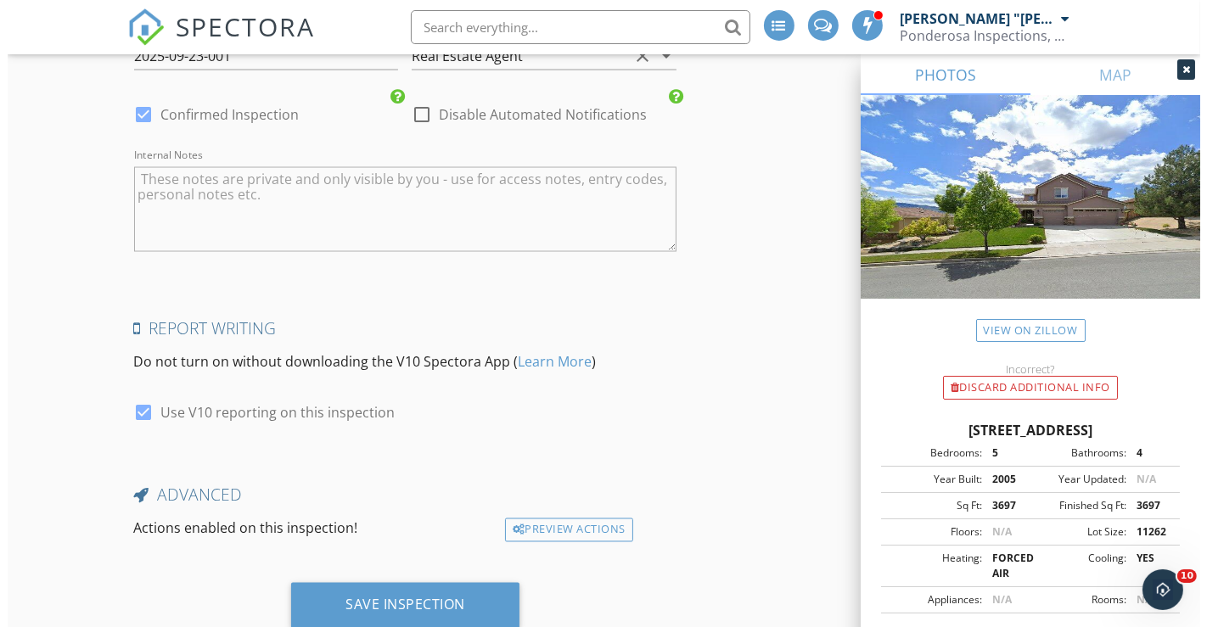
scroll to position [2869, 0]
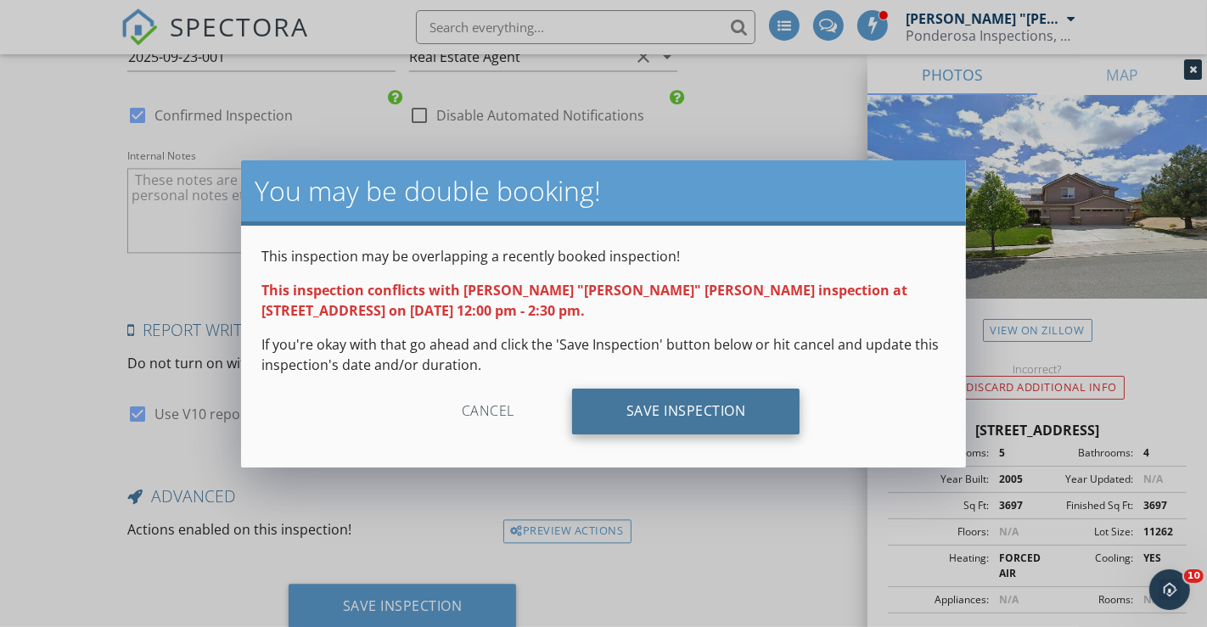
click at [664, 414] on div "Save Inspection" at bounding box center [686, 412] width 228 height 46
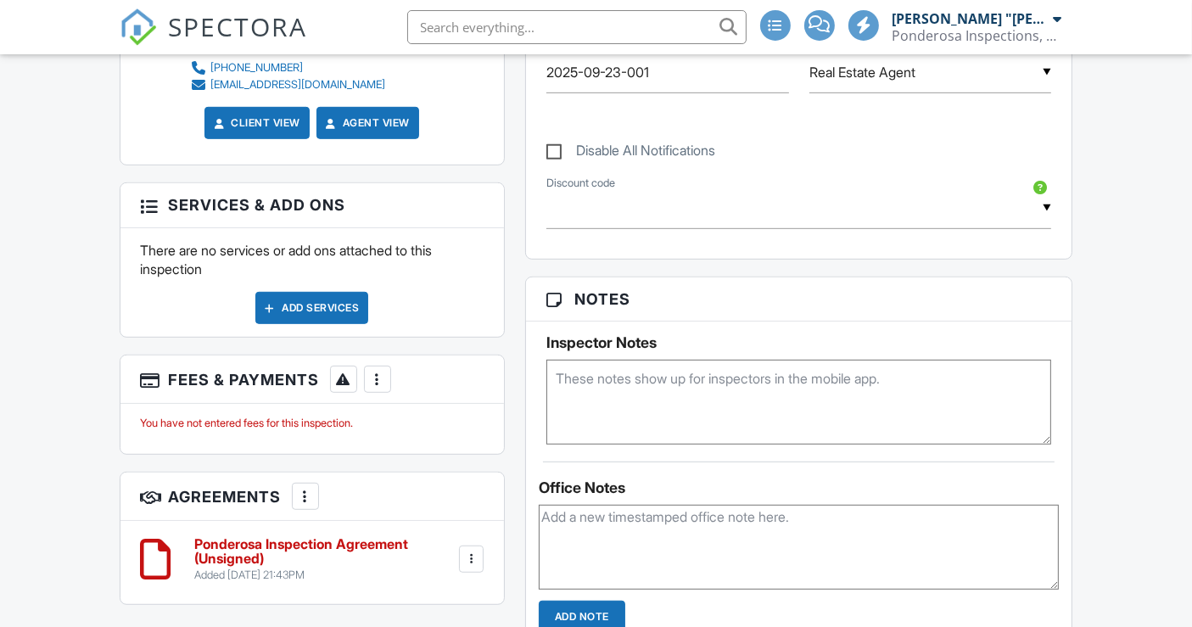
scroll to position [1131, 0]
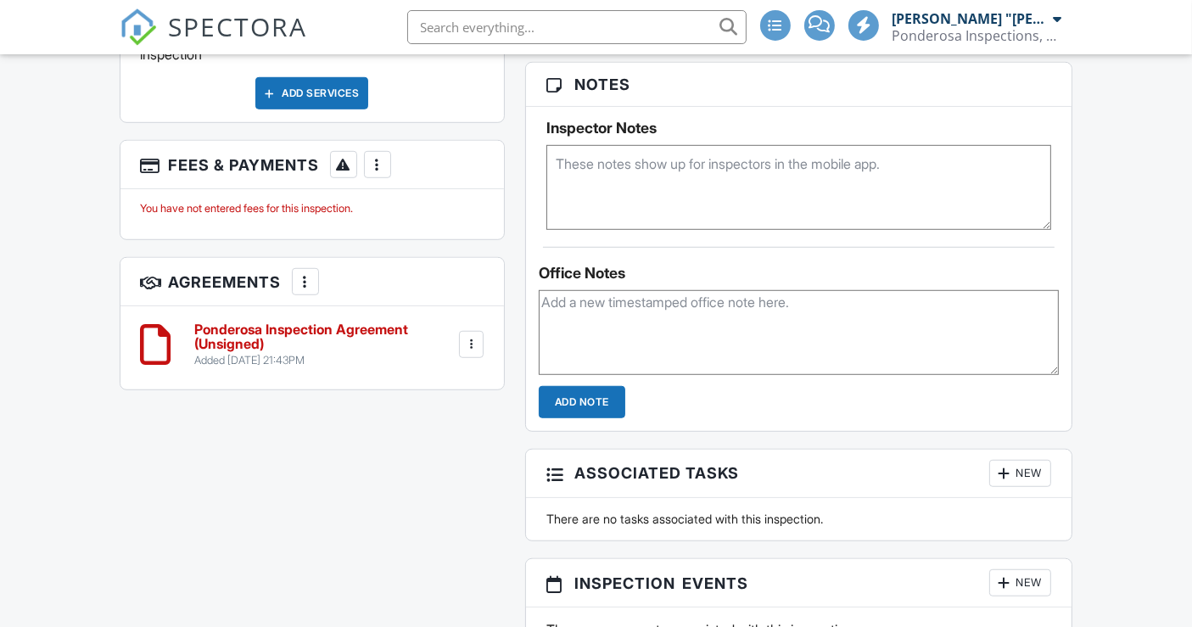
click at [470, 336] on div at bounding box center [470, 344] width 17 height 17
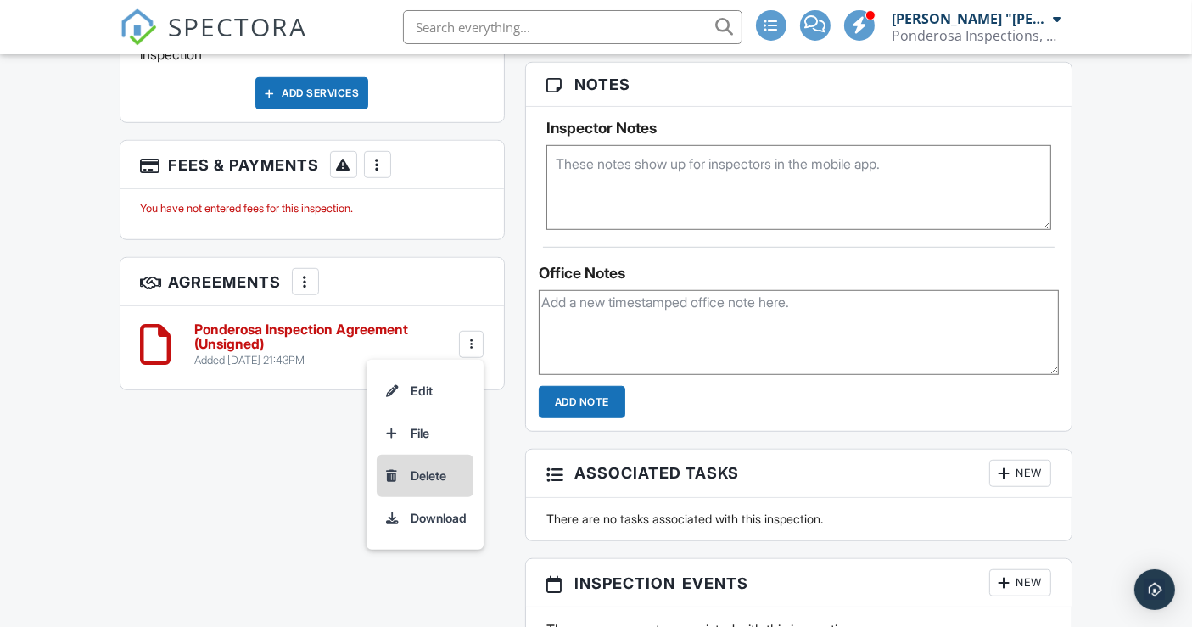
click at [439, 455] on li "Delete" at bounding box center [425, 476] width 97 height 42
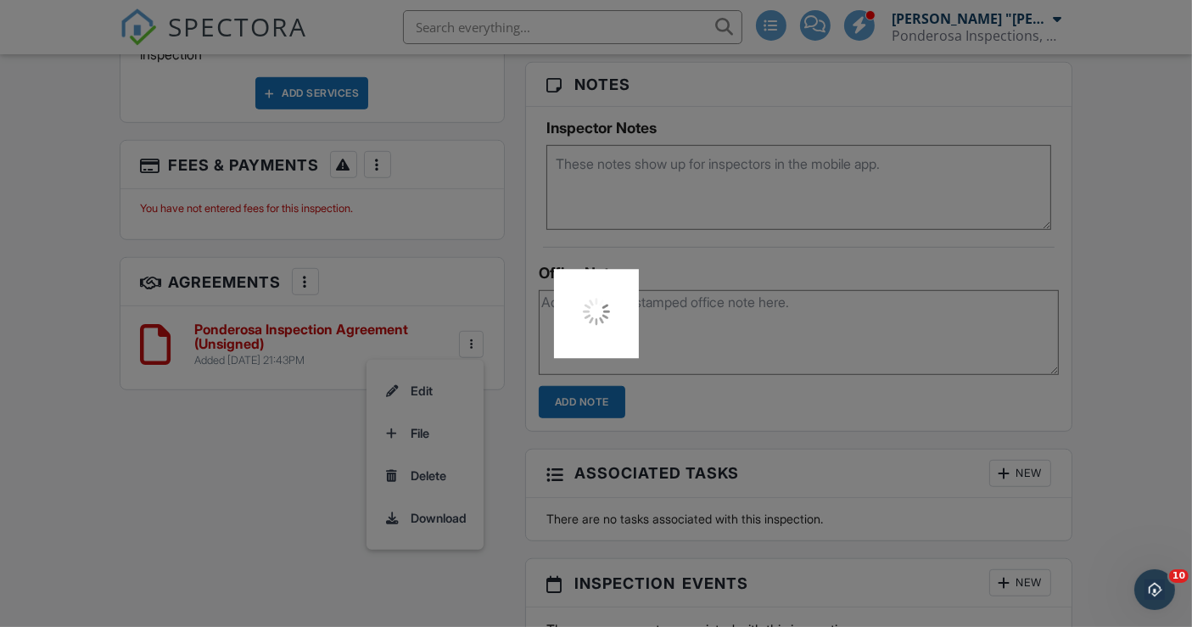
scroll to position [0, 0]
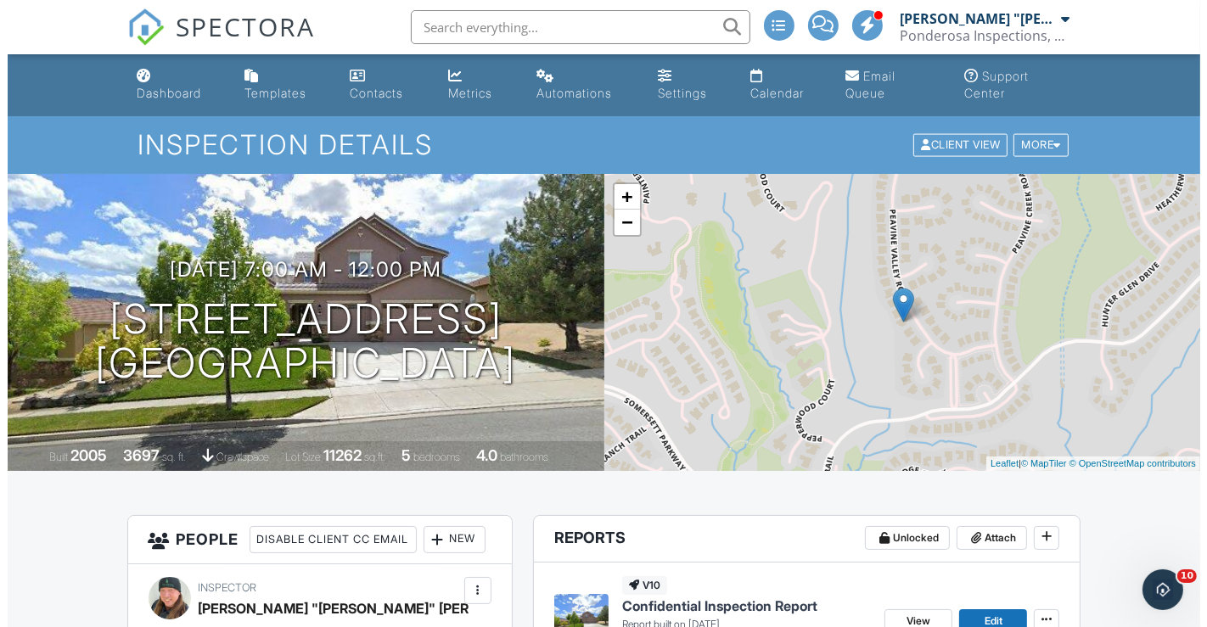
scroll to position [188, 0]
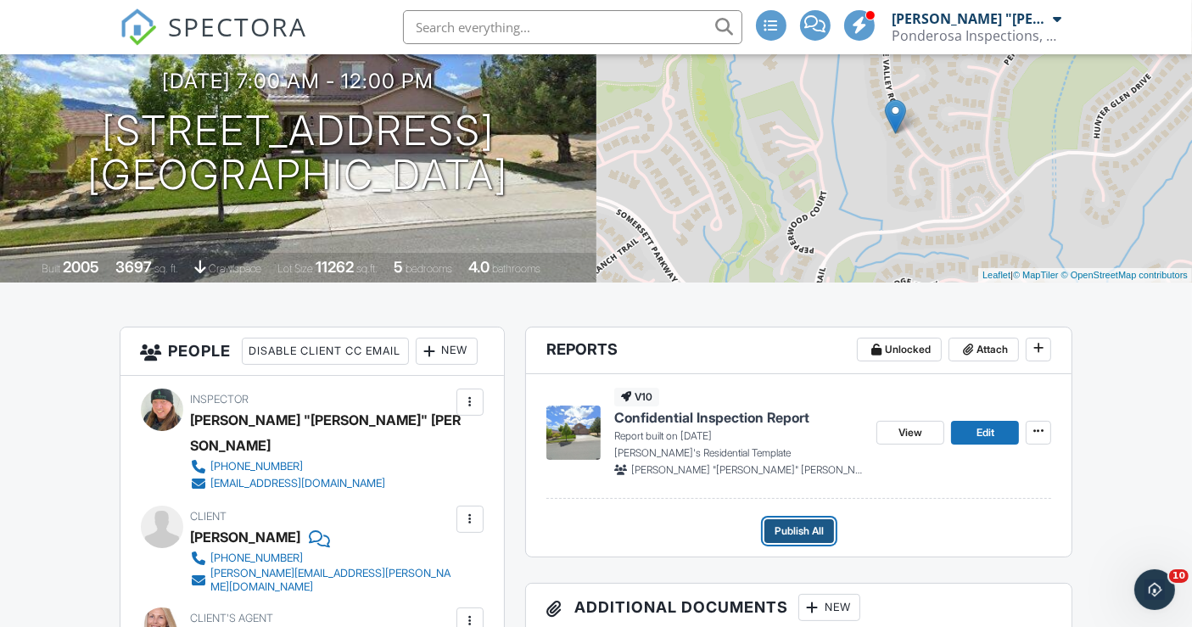
click at [793, 523] on span "Publish All" at bounding box center [799, 531] width 49 height 17
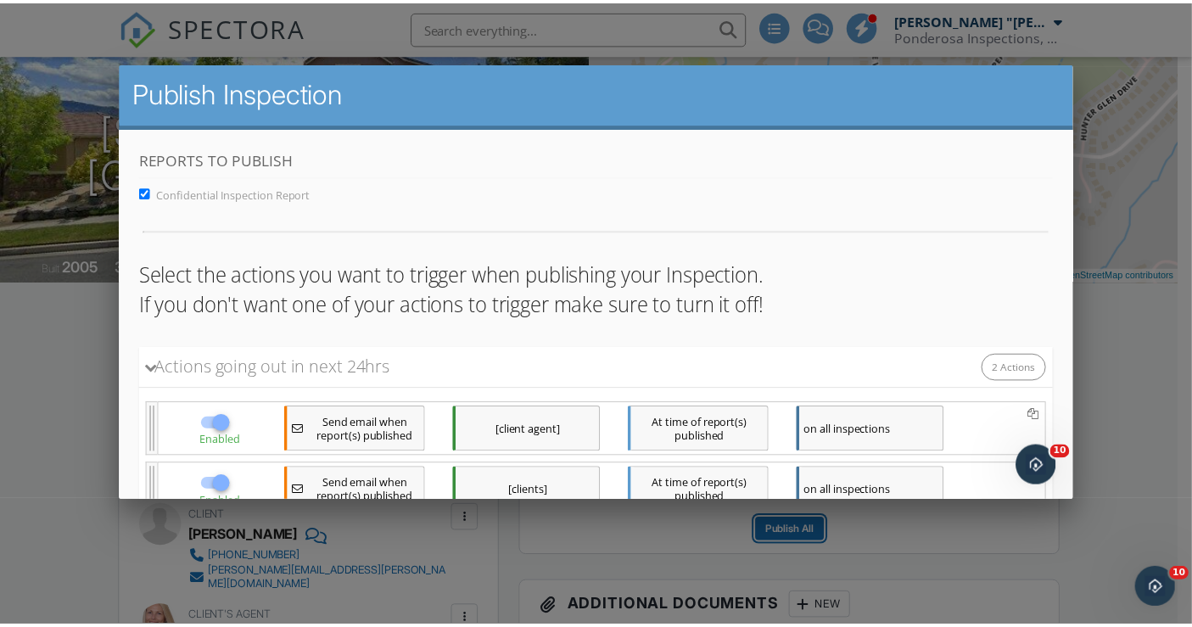
scroll to position [0, 0]
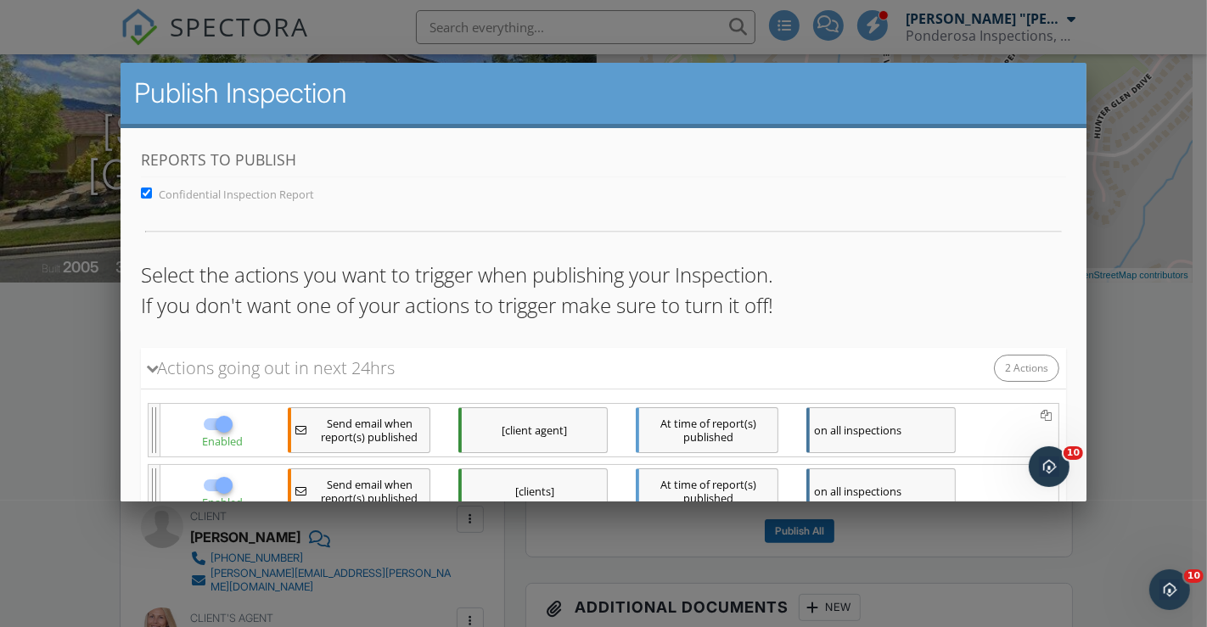
click at [89, 311] on div at bounding box center [603, 307] width 1207 height 784
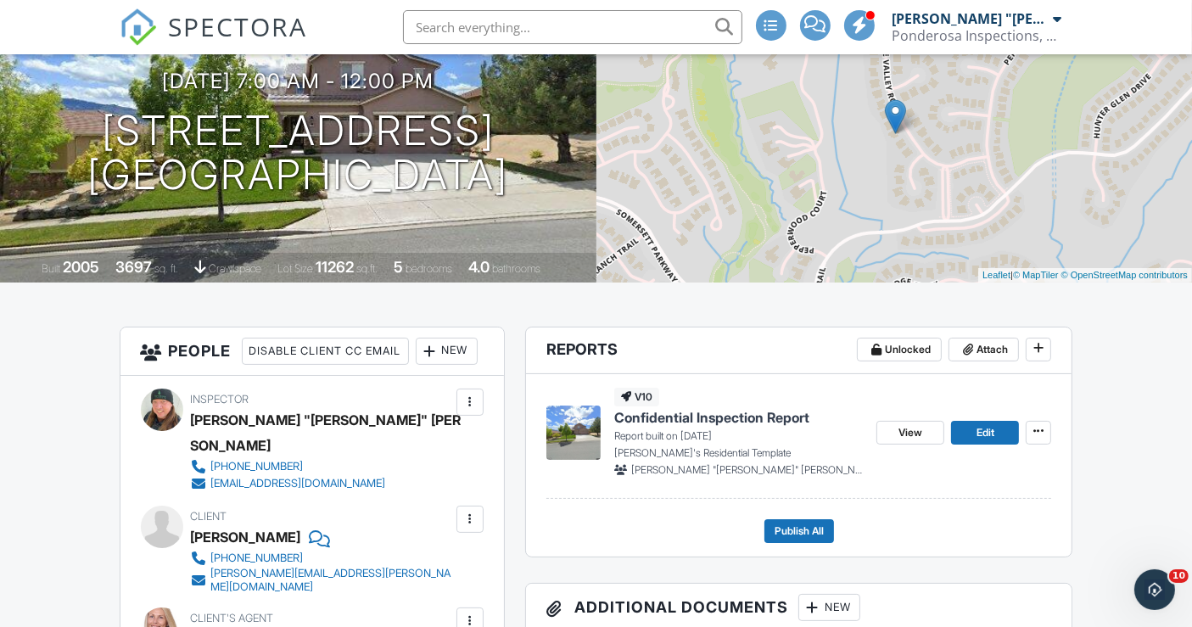
click at [738, 418] on span "Confidential Inspection Report" at bounding box center [711, 417] width 195 height 19
